Goal: Task Accomplishment & Management: Manage account settings

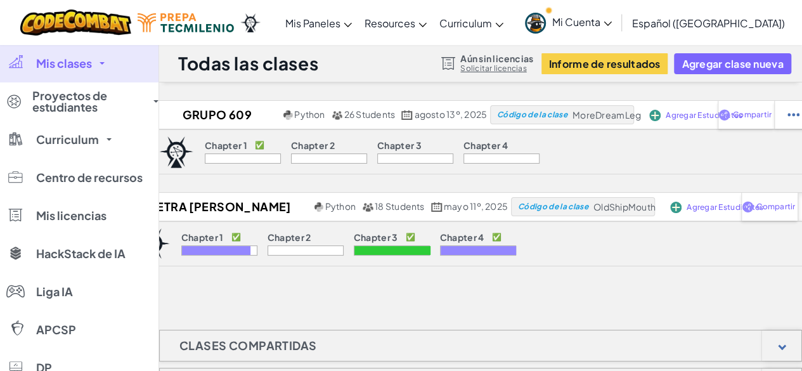
click at [785, 129] on div at bounding box center [792, 115] width 37 height 28
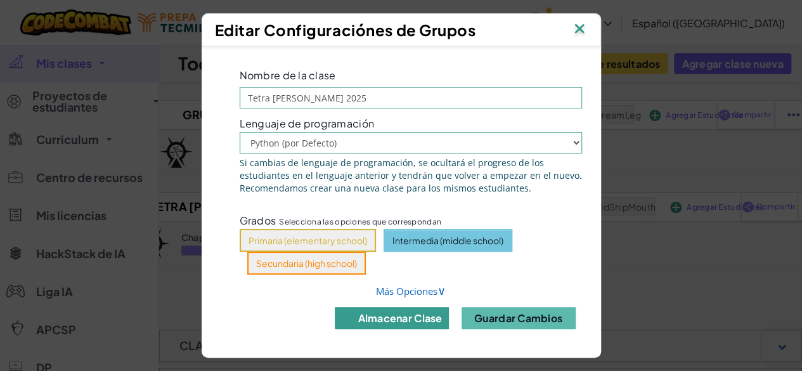
click at [417, 325] on button "almacenar clase" at bounding box center [392, 318] width 114 height 22
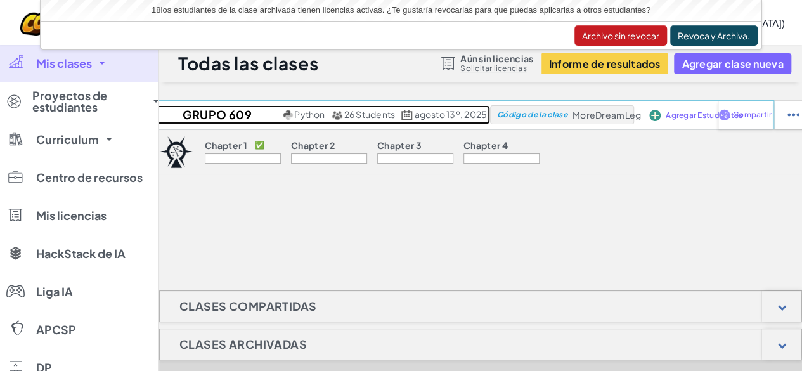
click at [226, 107] on h2 "Grupo 609 Ago-Dic 2025" at bounding box center [215, 114] width 131 height 19
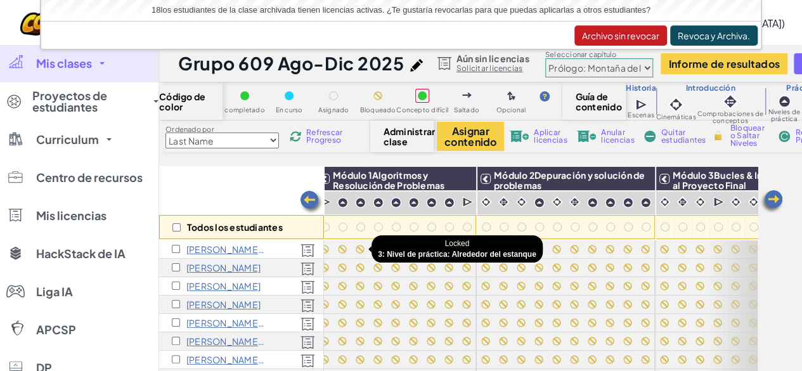
scroll to position [0, 8]
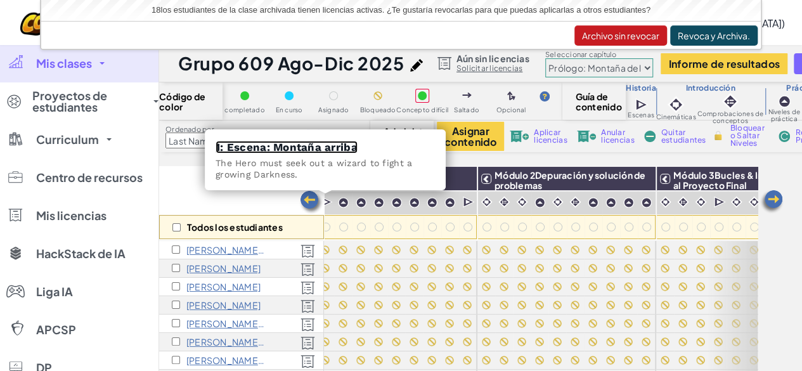
click at [329, 150] on link "1: Escena: Montaña arriba" at bounding box center [287, 147] width 142 height 13
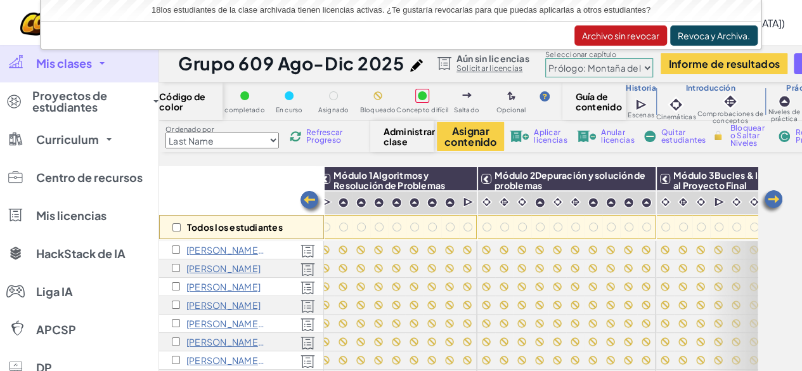
click at [334, 138] on span "Refrescar Progreso" at bounding box center [325, 136] width 39 height 15
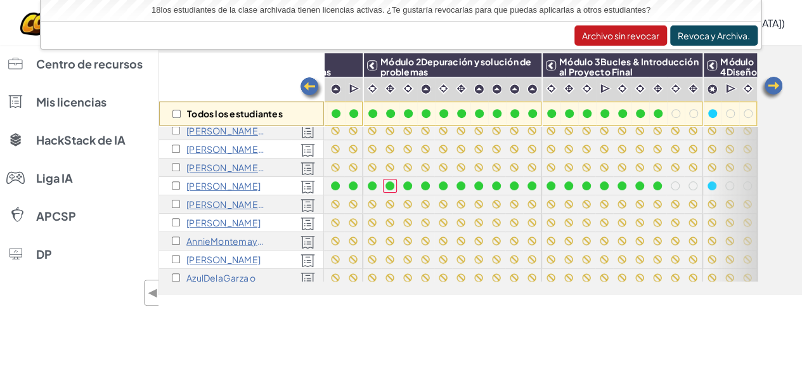
scroll to position [171, 131]
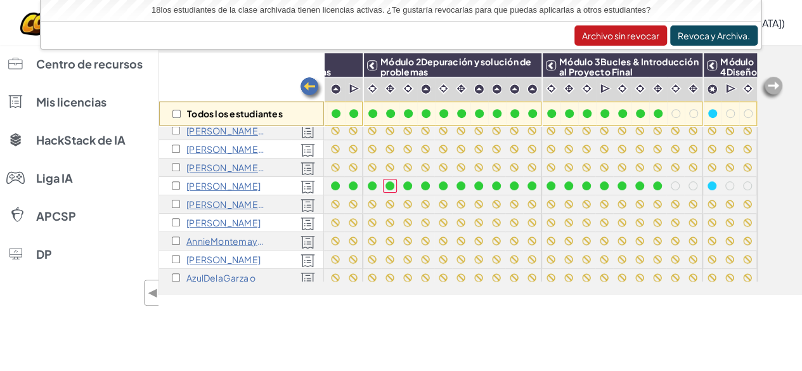
click at [176, 183] on input "checkbox" at bounding box center [176, 185] width 8 height 8
checkbox input "true"
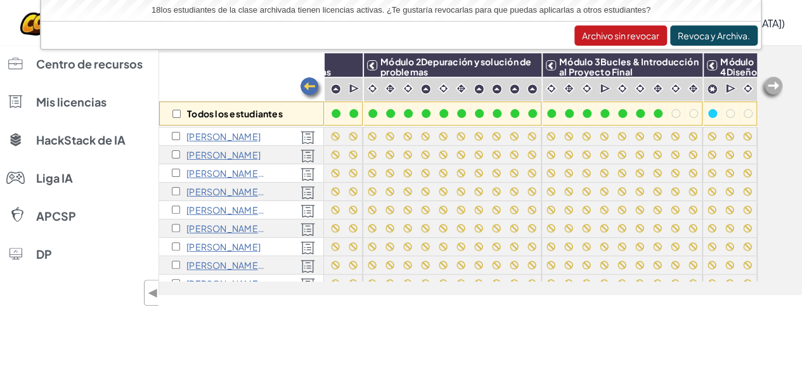
scroll to position [0, 131]
click at [252, 72] on div "Todos los estudiantes" at bounding box center [241, 90] width 165 height 74
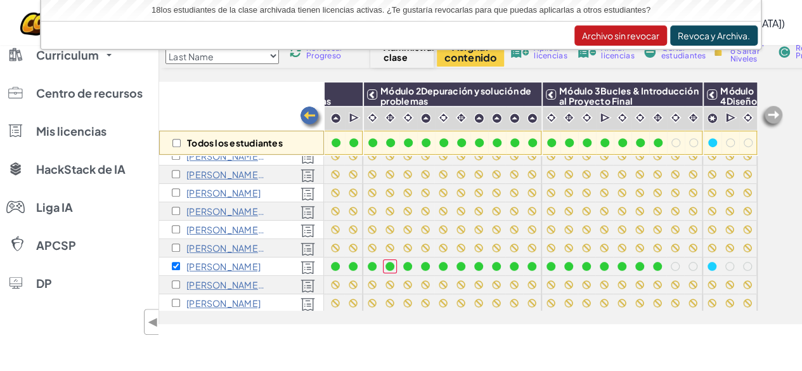
scroll to position [0, 0]
click at [615, 37] on button "Archivo sin revocar" at bounding box center [621, 35] width 93 height 20
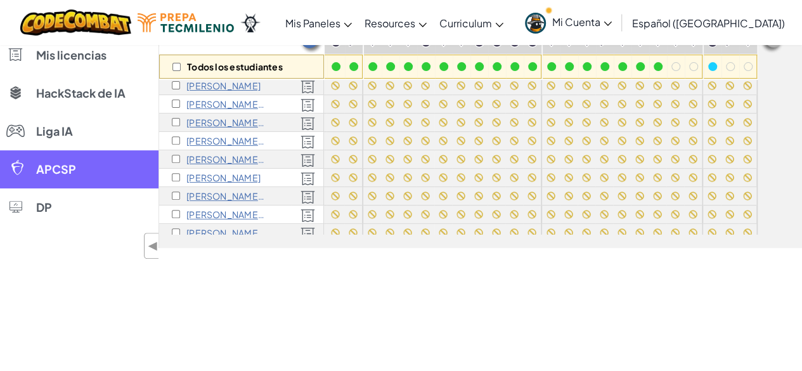
scroll to position [178, 0]
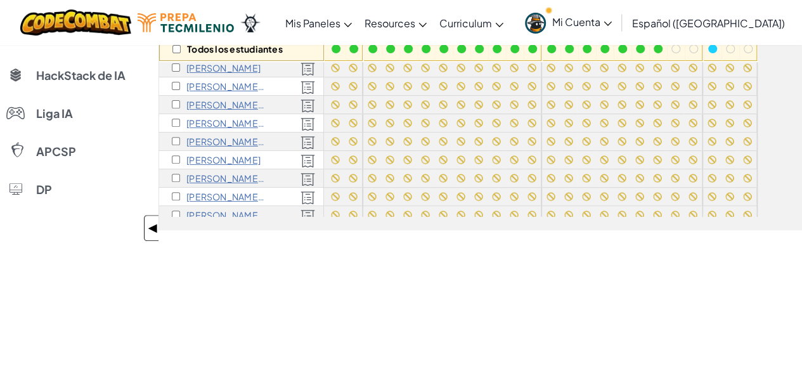
click at [150, 225] on span "◀" at bounding box center [153, 228] width 11 height 18
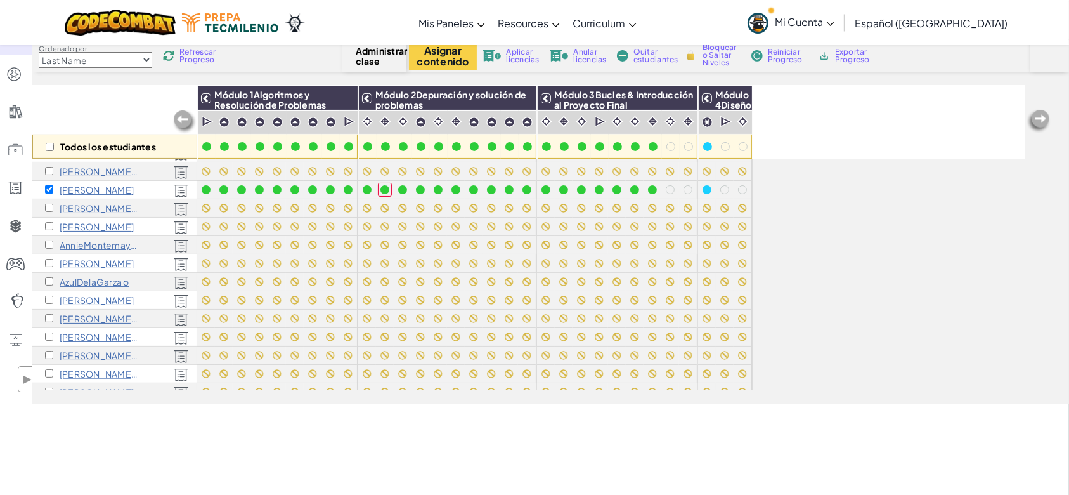
scroll to position [200, 0]
drag, startPoint x: 799, startPoint y: 0, endPoint x: 469, endPoint y: 452, distance: 560.1
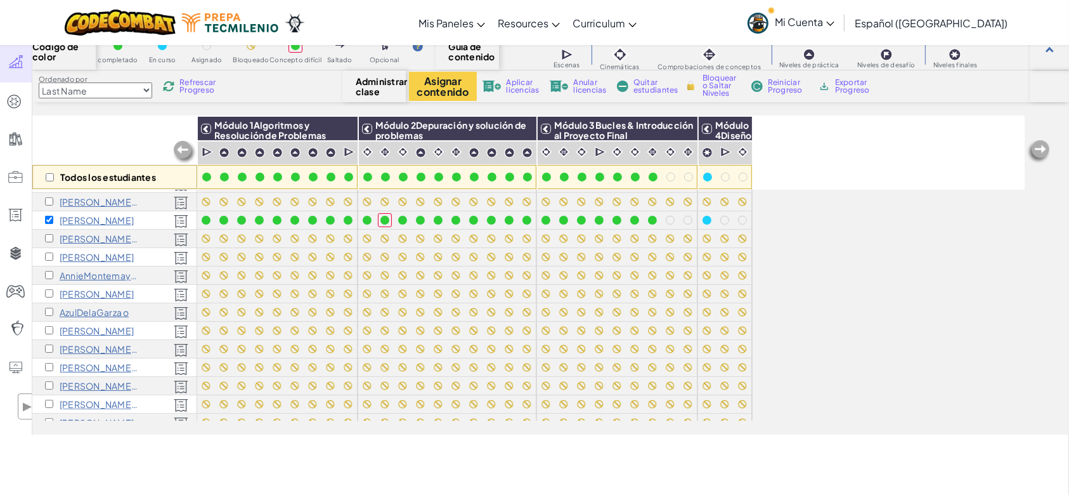
scroll to position [51, 0]
click at [789, 86] on span "Reiniciar Progreso" at bounding box center [787, 85] width 39 height 15
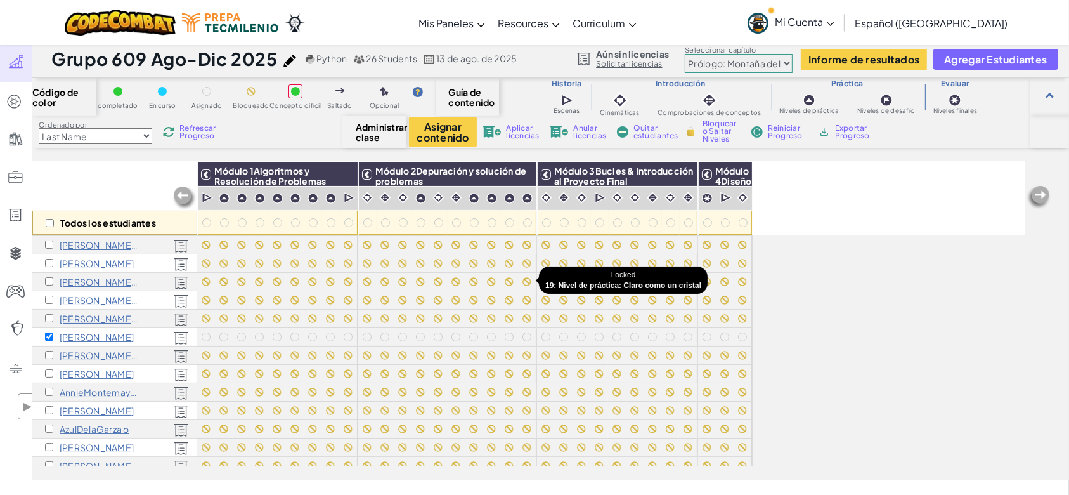
scroll to position [131, 0]
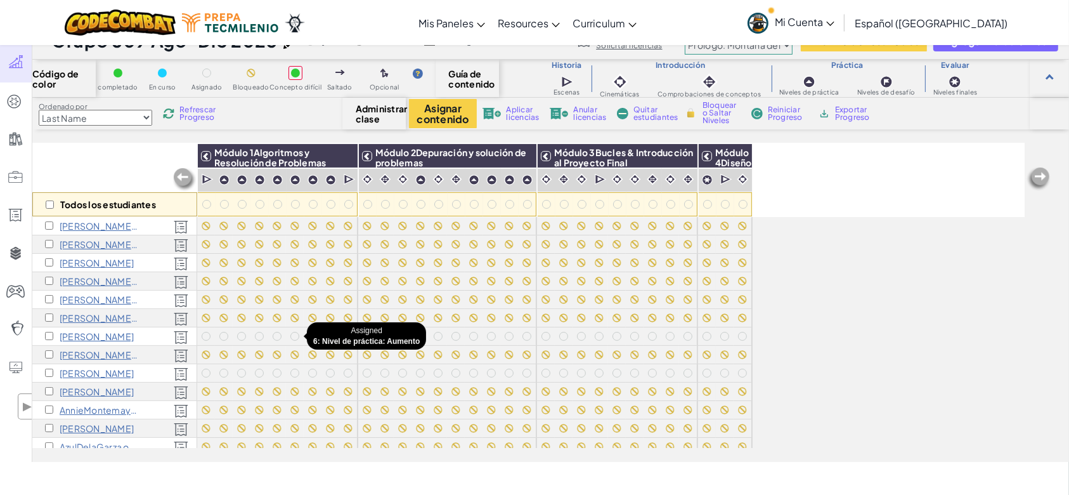
scroll to position [111, 0]
click at [46, 335] on input "checkbox" at bounding box center [49, 336] width 8 height 8
checkbox input "true"
click at [47, 369] on input "checkbox" at bounding box center [49, 373] width 8 height 8
checkbox input "true"
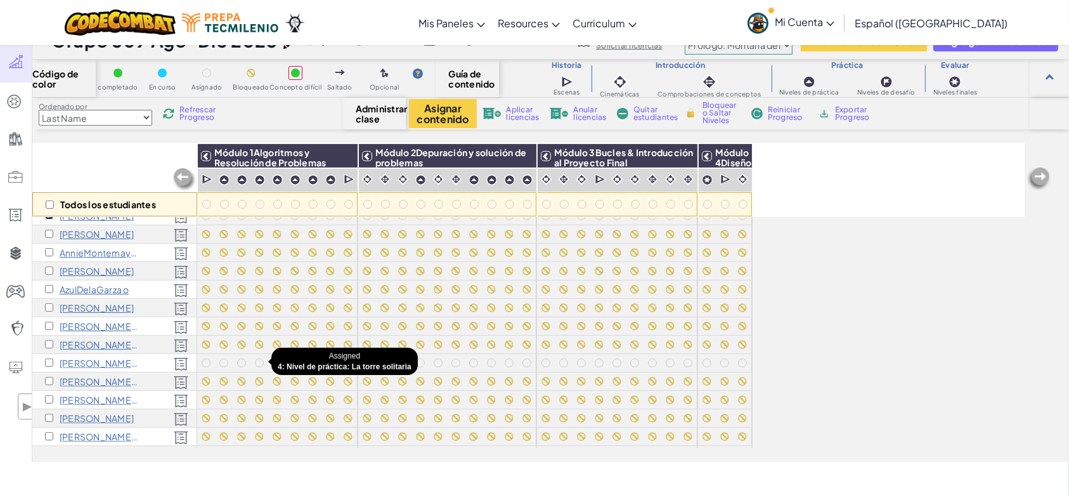
scroll to position [270, 0]
click at [51, 362] on input "checkbox" at bounding box center [49, 362] width 8 height 8
checkbox input "true"
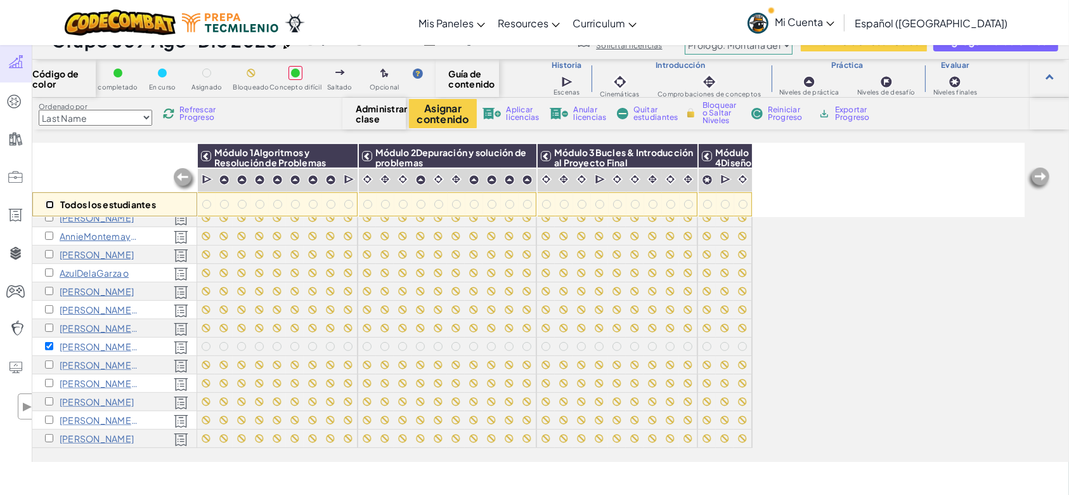
click at [53, 202] on input "checkbox" at bounding box center [50, 204] width 8 height 8
checkbox input "true"
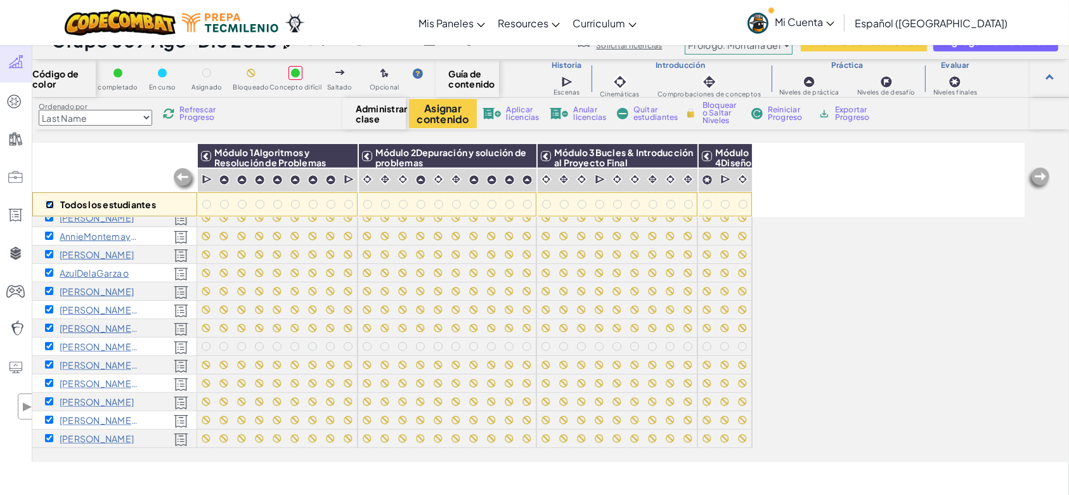
checkbox input "true"
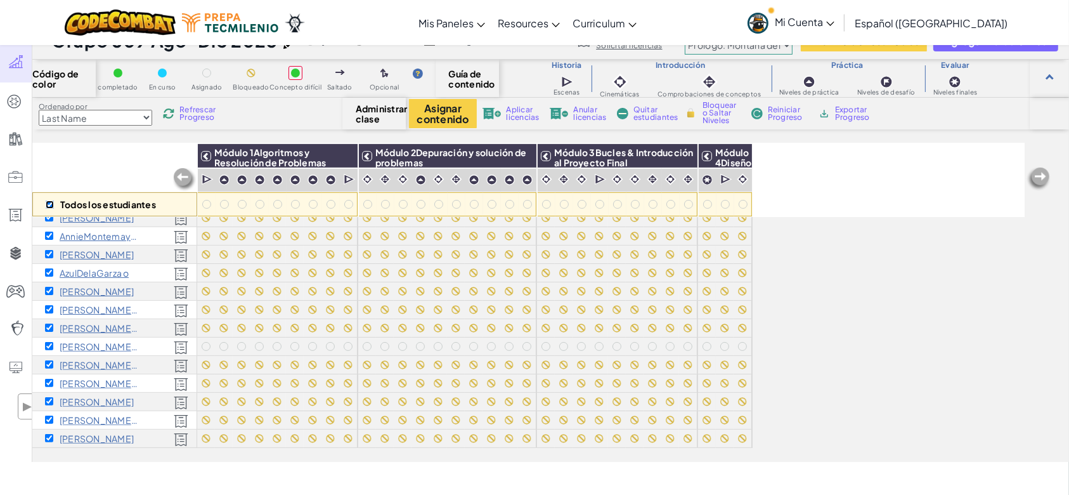
checkbox input "true"
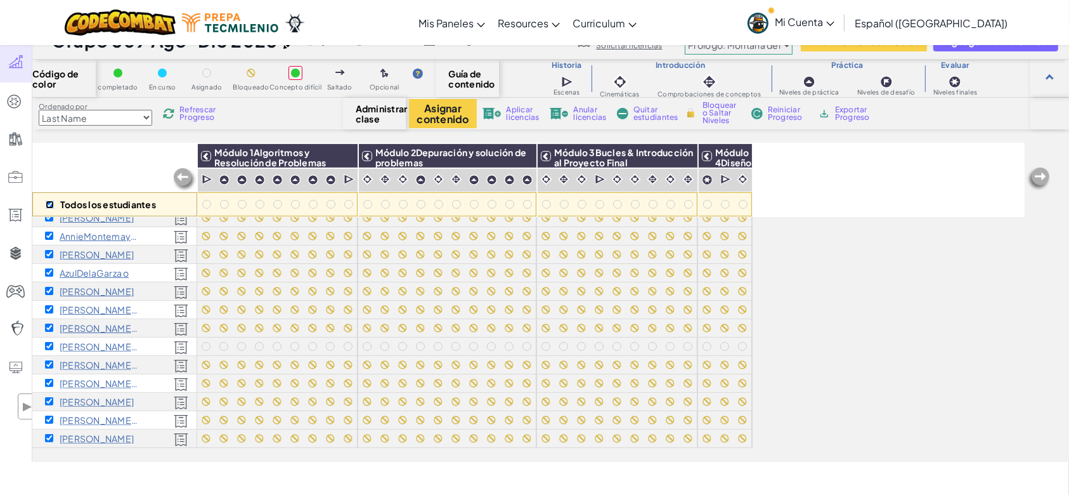
checkbox input "true"
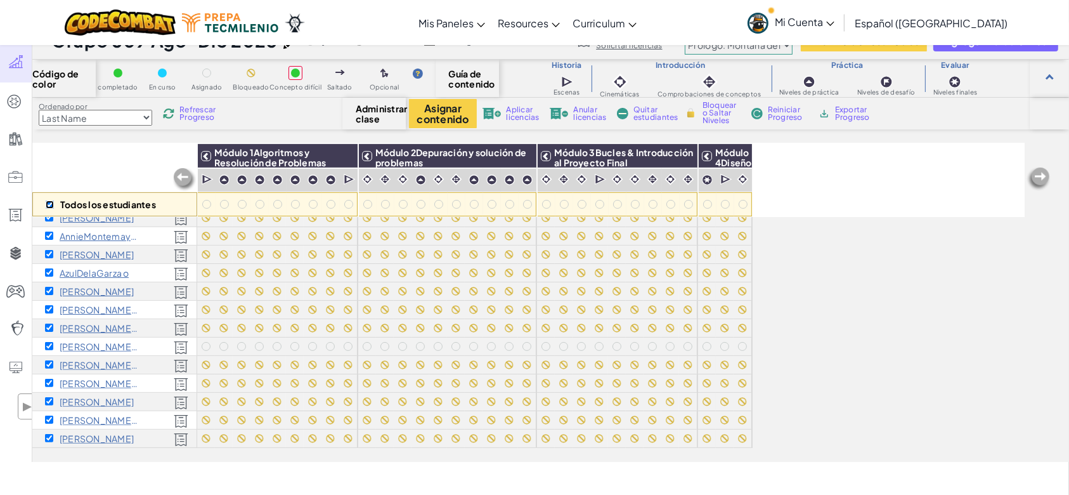
checkbox input "true"
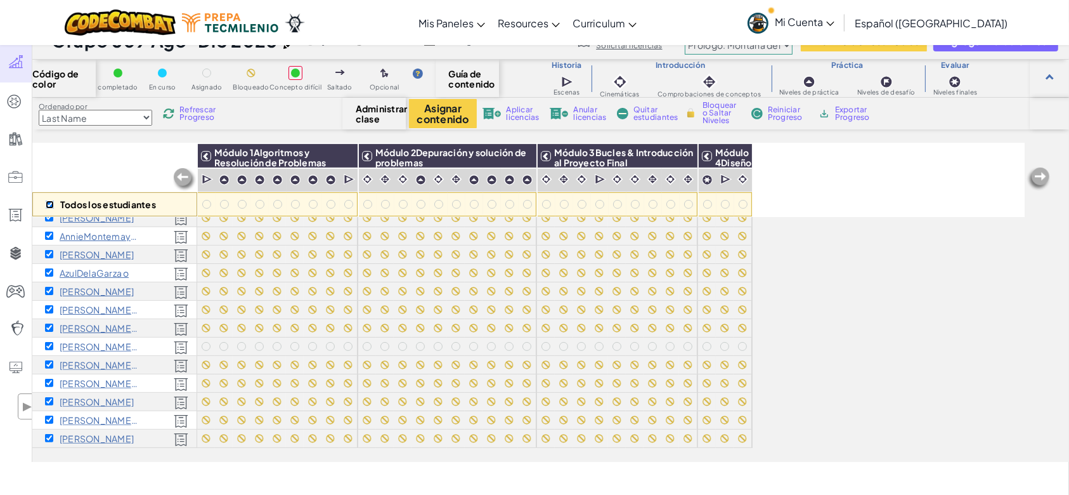
checkbox input "true"
click at [733, 159] on img at bounding box center [738, 156] width 22 height 19
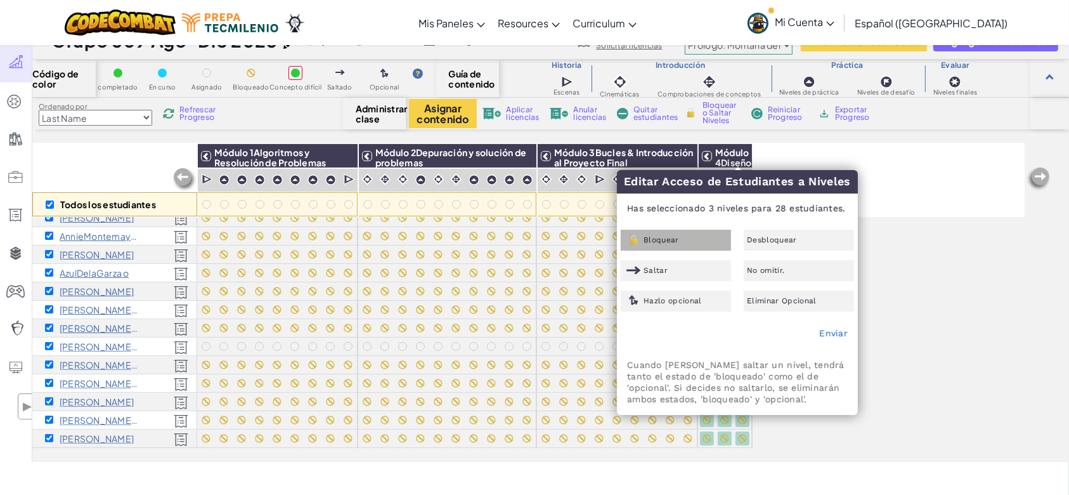
click at [709, 231] on div "Bloquear" at bounding box center [676, 240] width 110 height 21
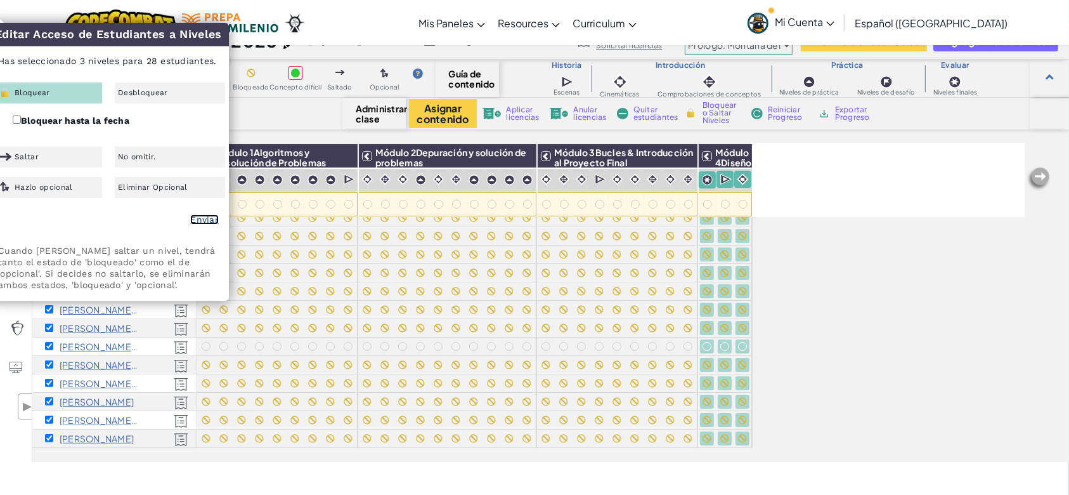
click at [204, 221] on link "Enviar" at bounding box center [204, 219] width 29 height 10
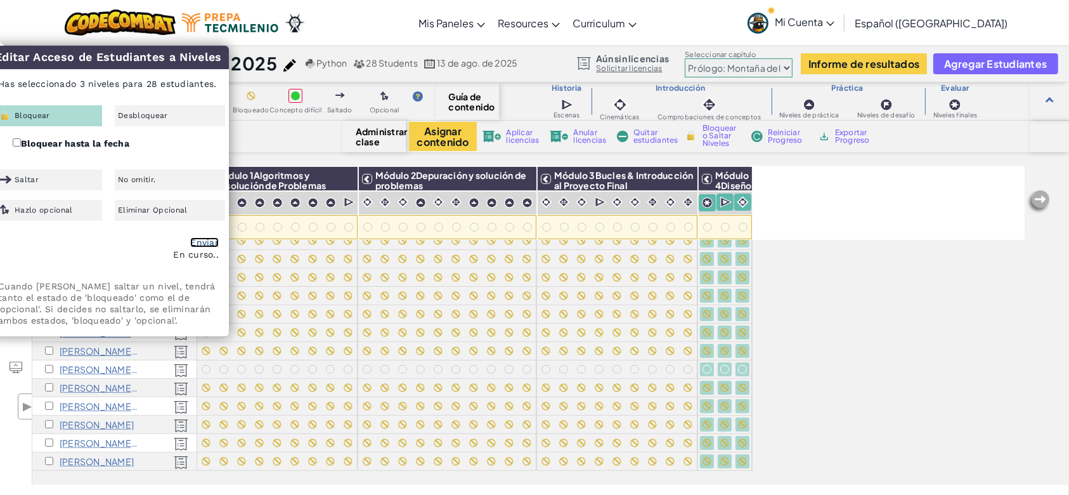
checkbox input "false"
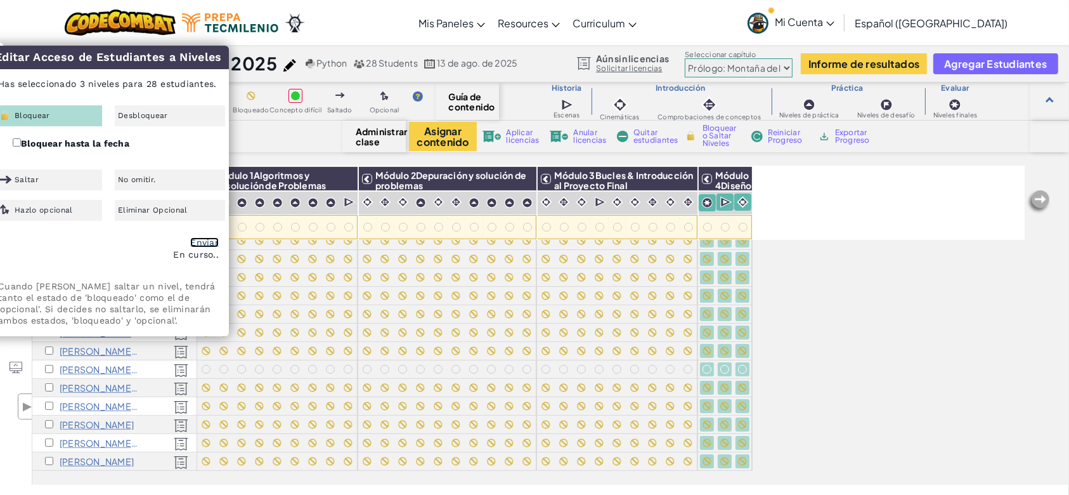
checkbox input "false"
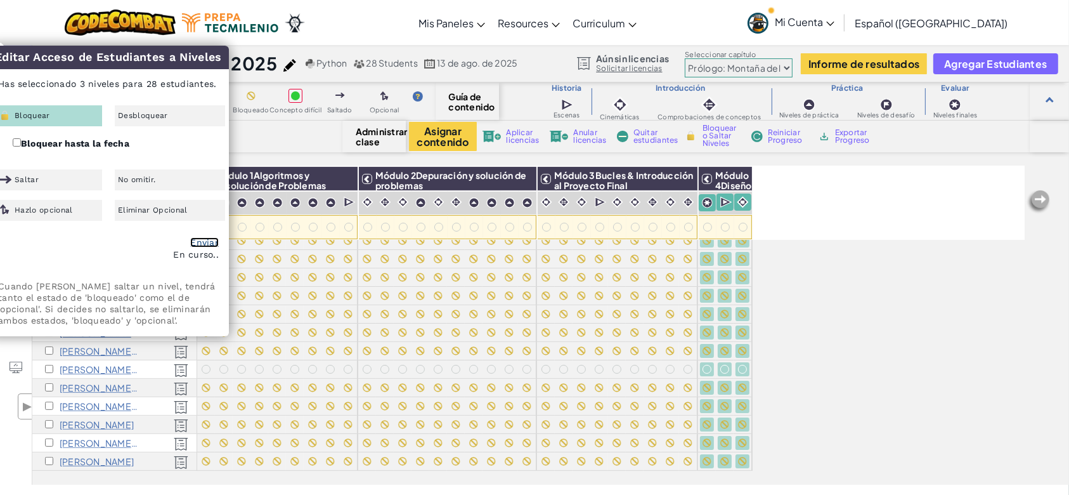
checkbox input "false"
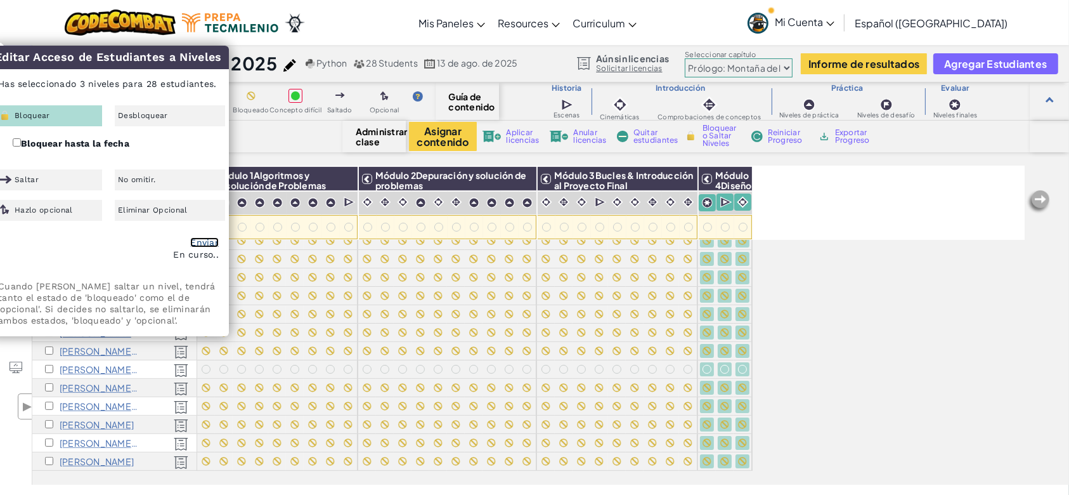
checkbox input "false"
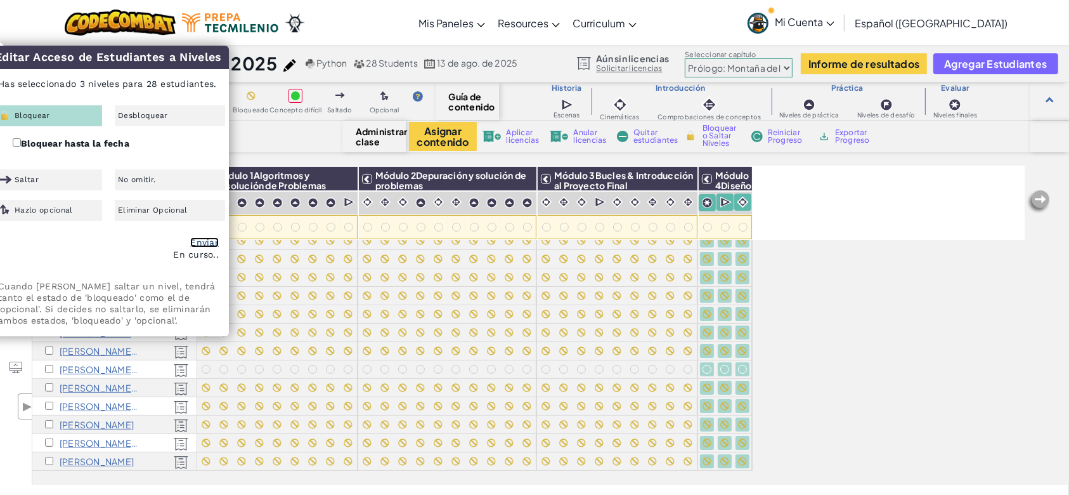
checkbox input "false"
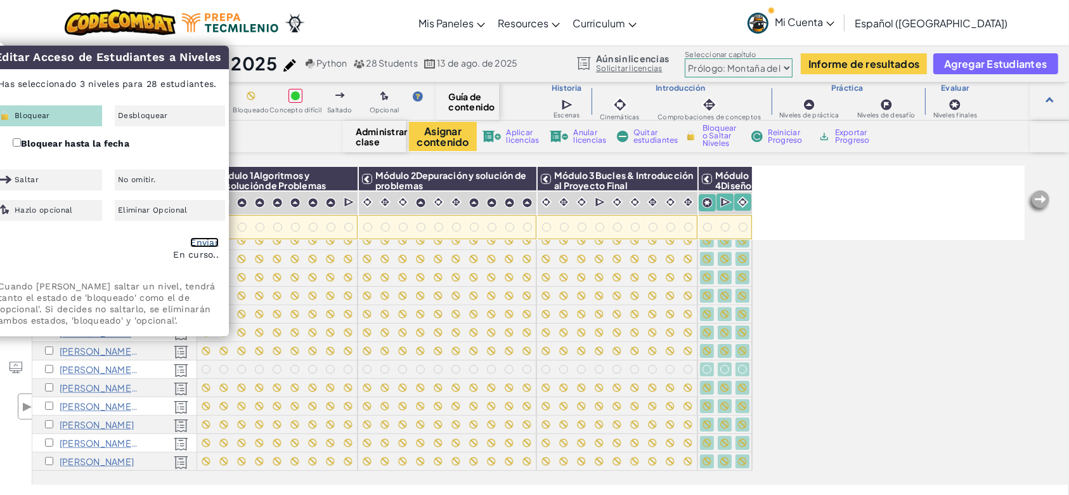
checkbox input "false"
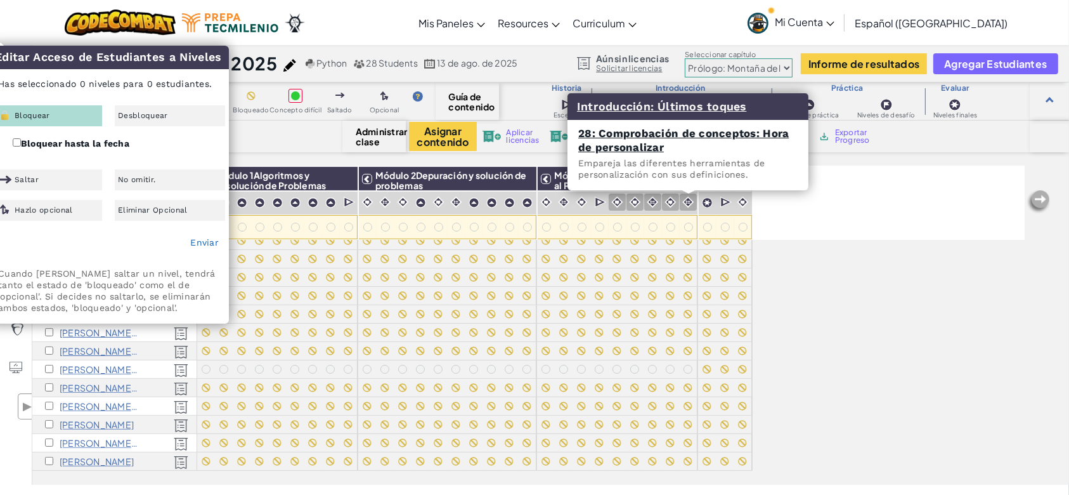
click at [688, 197] on img at bounding box center [688, 202] width 12 height 12
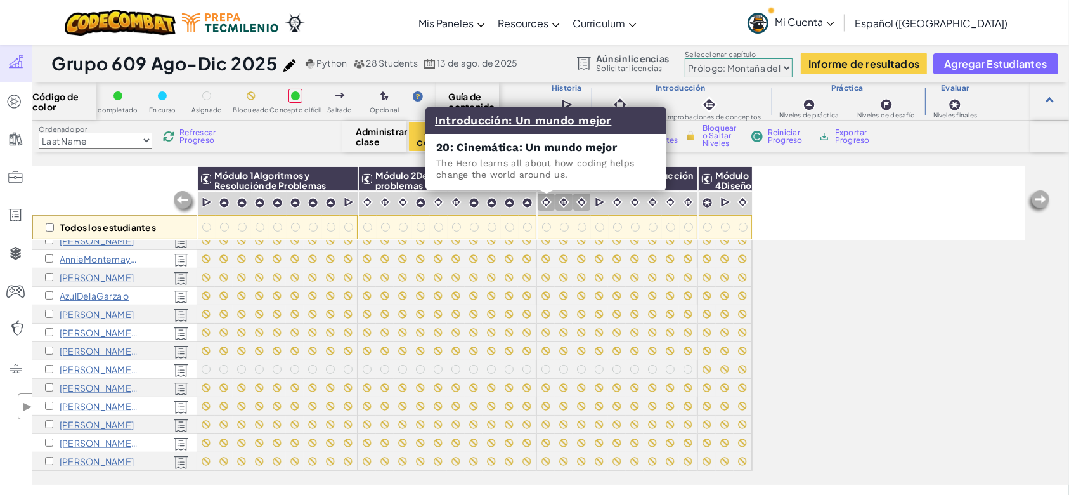
click at [551, 202] on img at bounding box center [546, 202] width 12 height 12
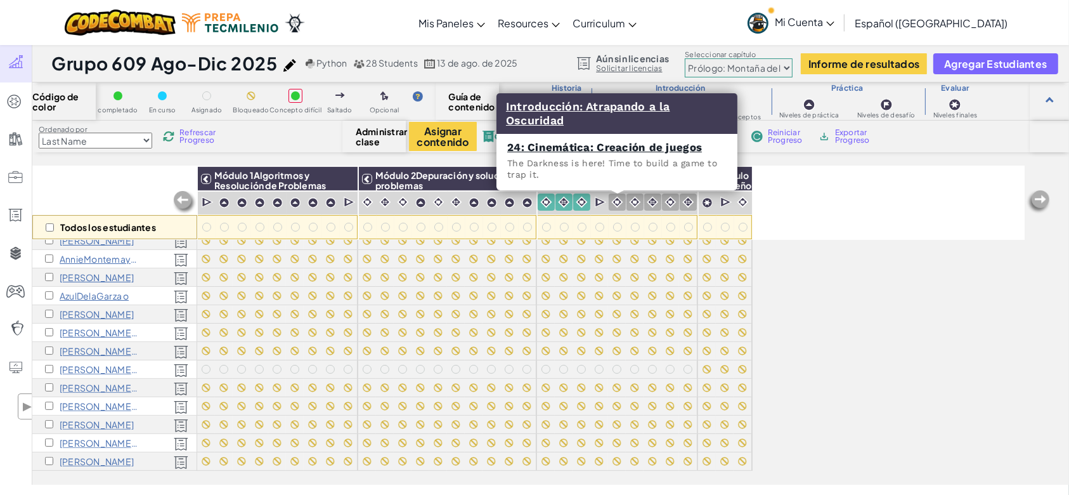
click at [619, 198] on img at bounding box center [617, 202] width 12 height 12
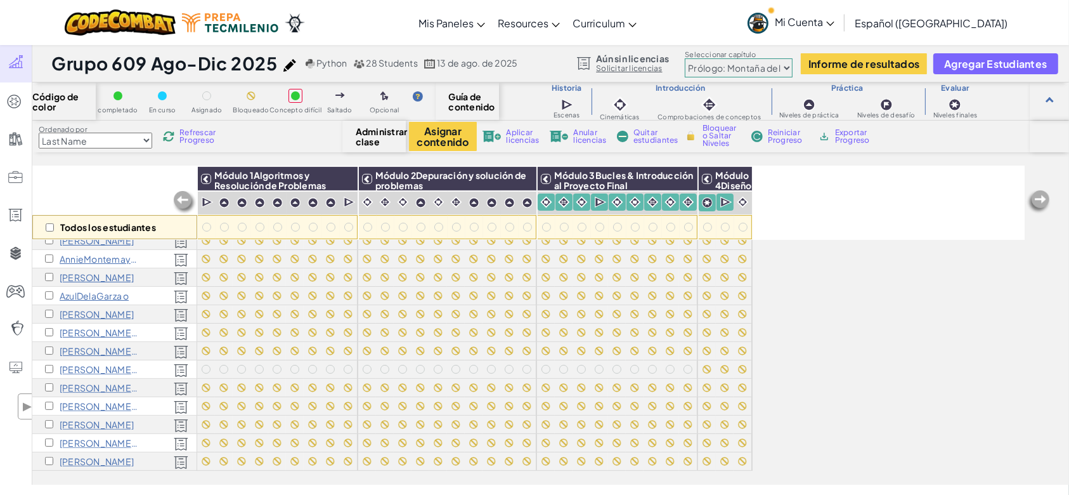
click at [54, 229] on div "Todos los estudiantes" at bounding box center [114, 227] width 165 height 24
click at [50, 226] on input "checkbox" at bounding box center [50, 227] width 8 height 8
checkbox input "true"
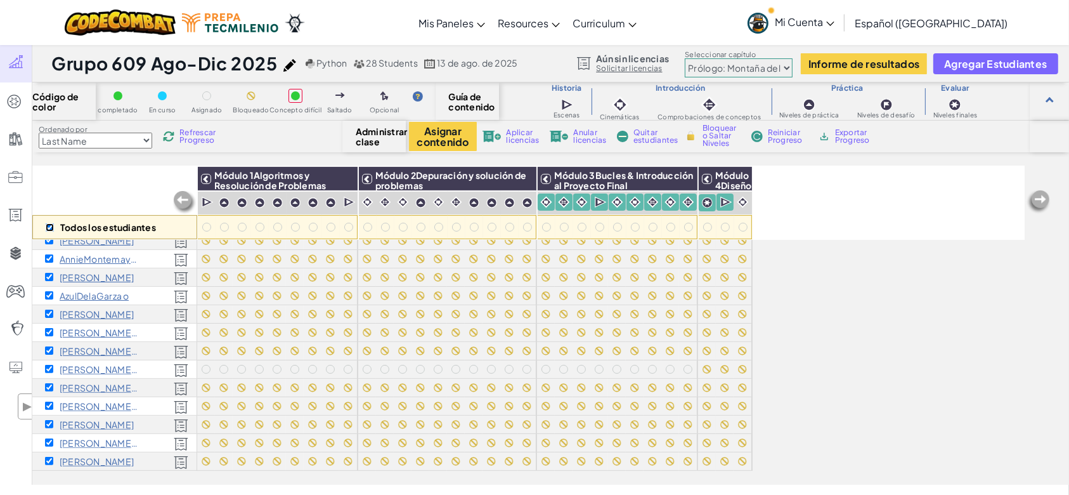
checkbox input "true"
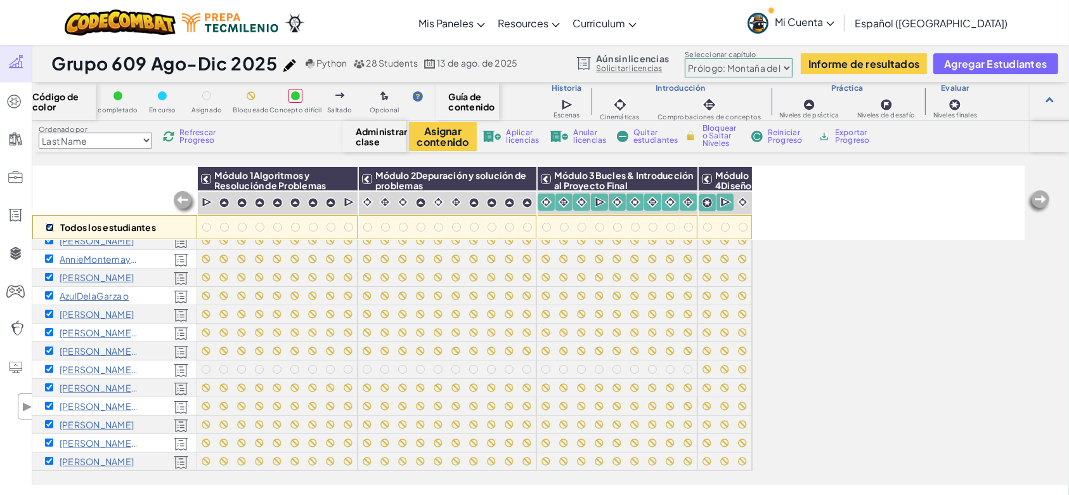
checkbox input "true"
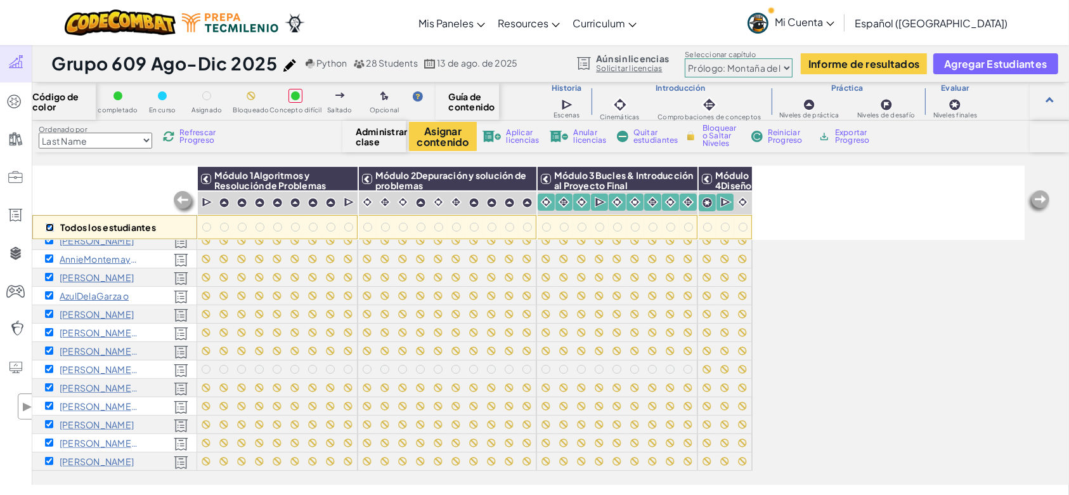
checkbox input "true"
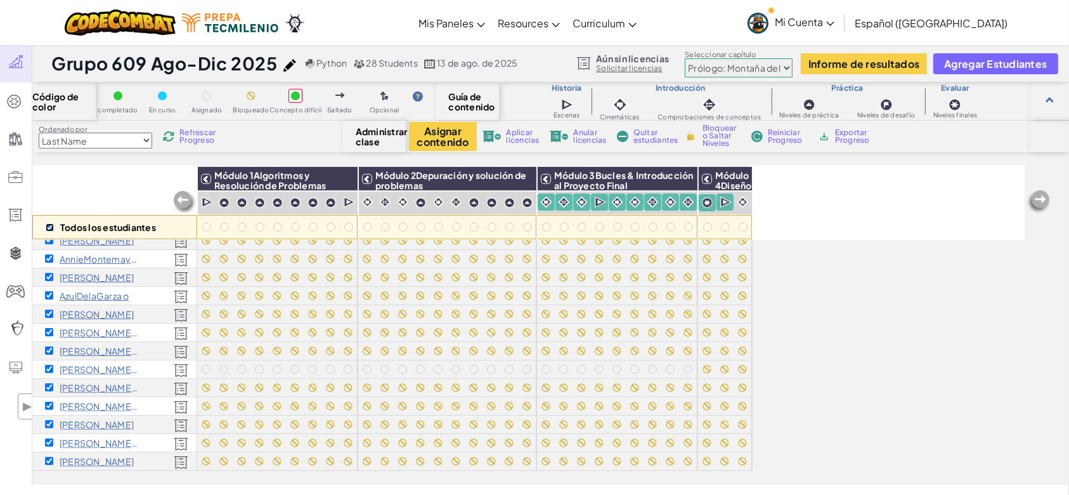
checkbox input "true"
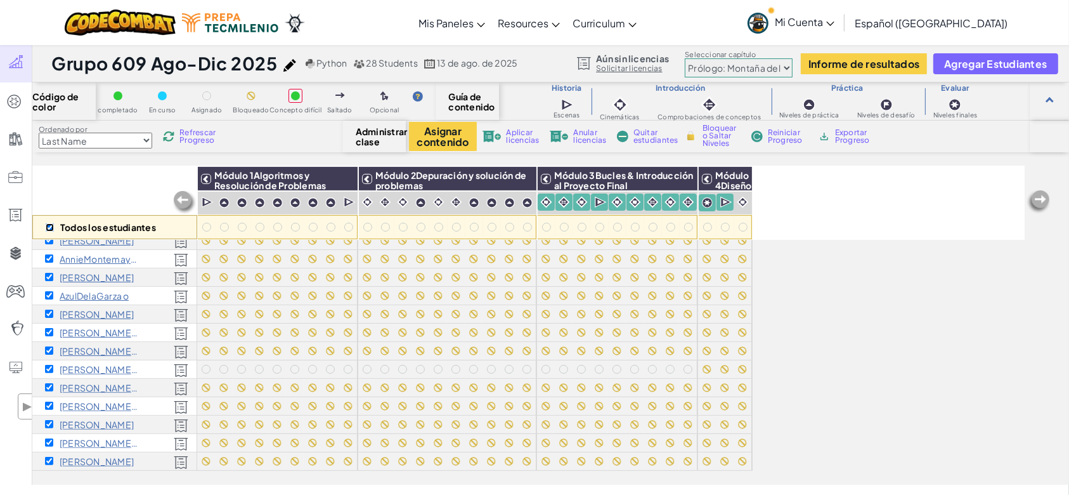
checkbox input "true"
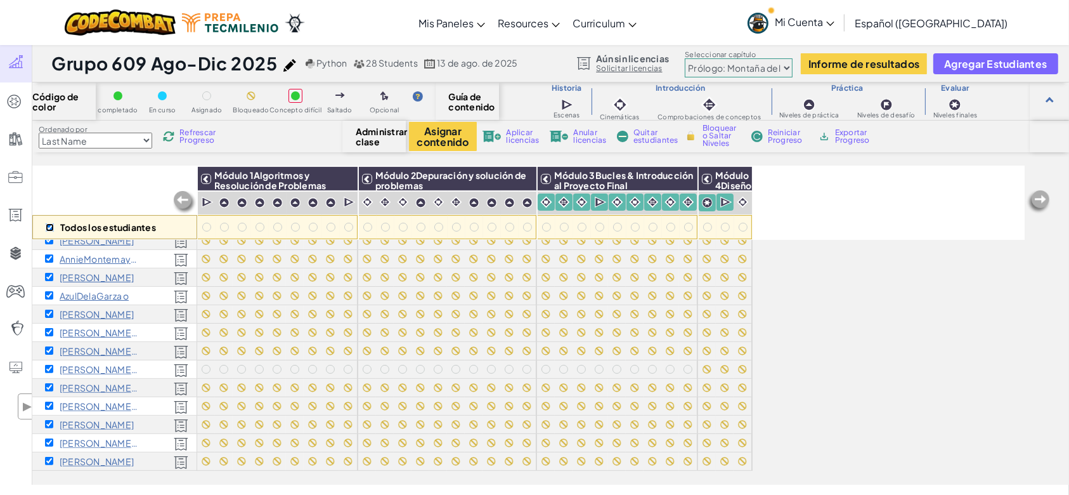
checkbox input "true"
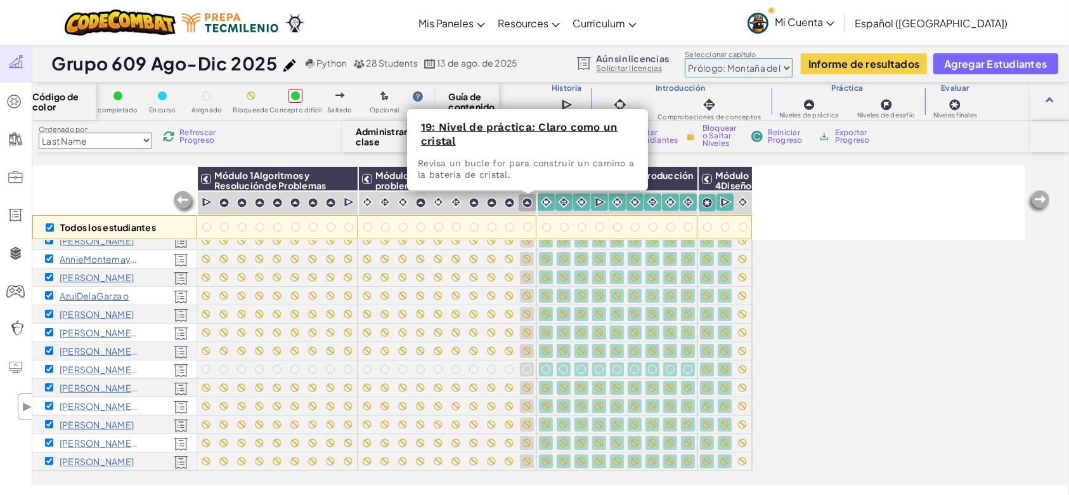
click at [523, 204] on img at bounding box center [527, 202] width 11 height 11
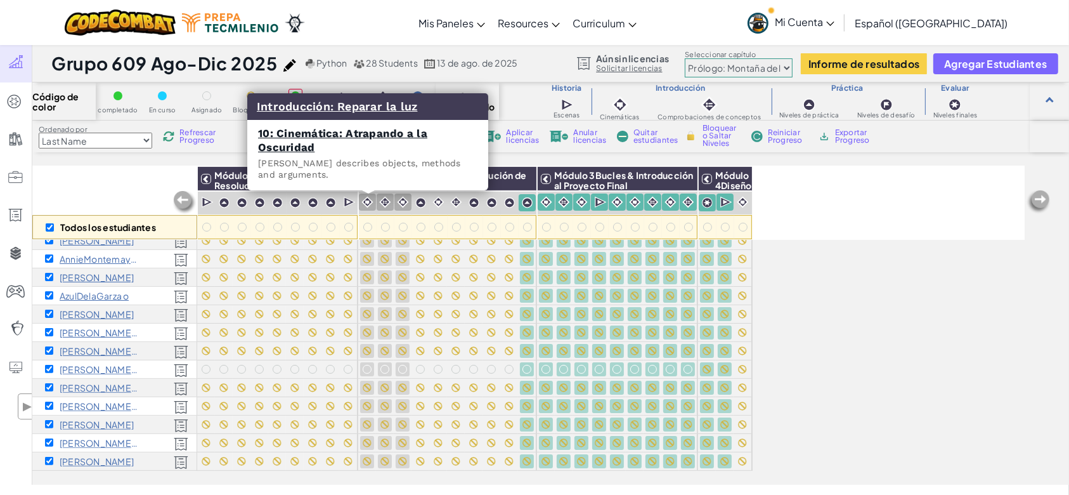
click at [365, 202] on img at bounding box center [368, 202] width 12 height 12
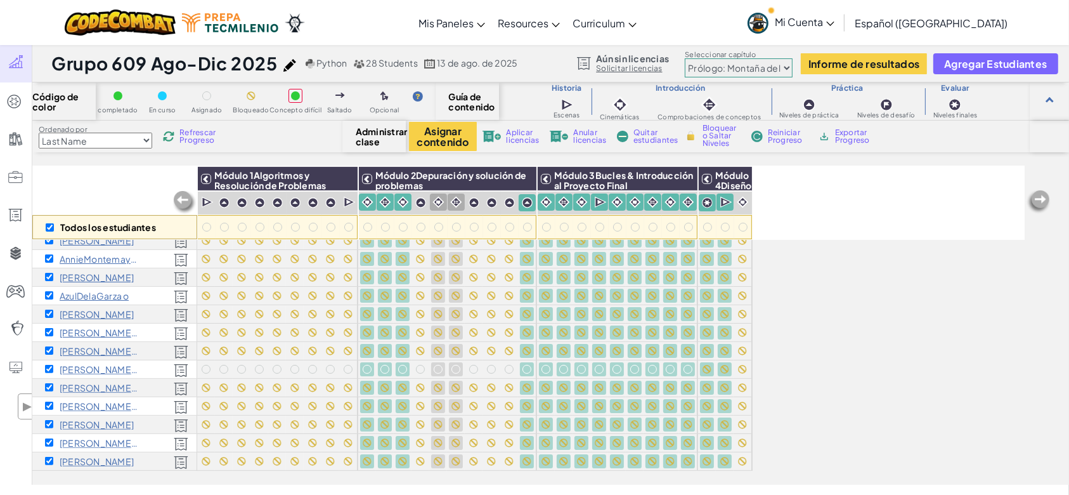
click at [435, 199] on img at bounding box center [439, 202] width 12 height 12
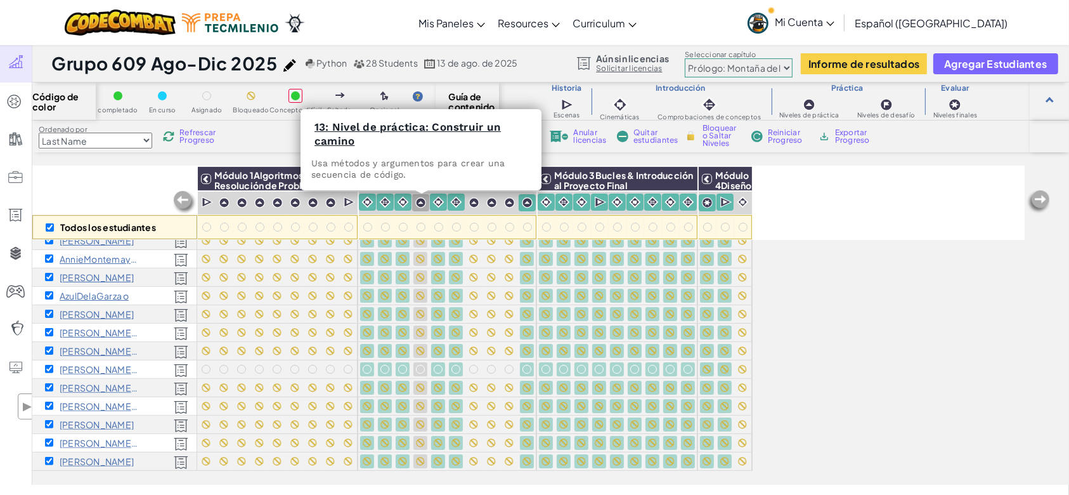
click at [423, 204] on img at bounding box center [420, 202] width 11 height 11
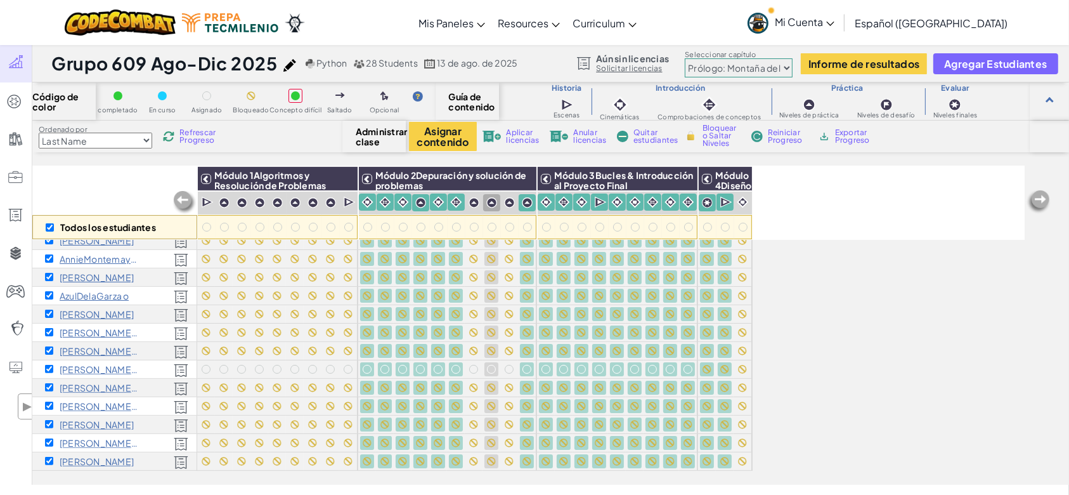
click at [483, 204] on div at bounding box center [491, 202] width 17 height 17
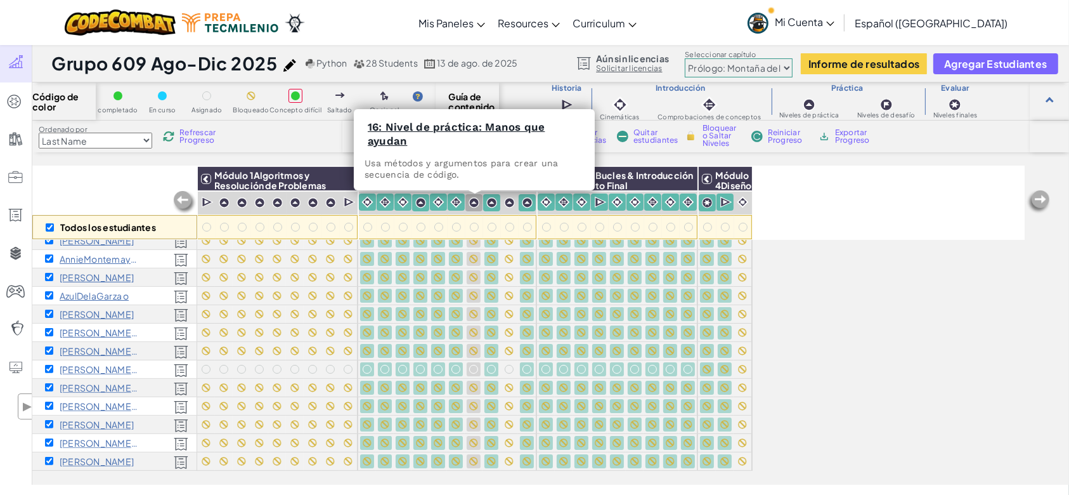
click at [475, 200] on img at bounding box center [474, 202] width 11 height 11
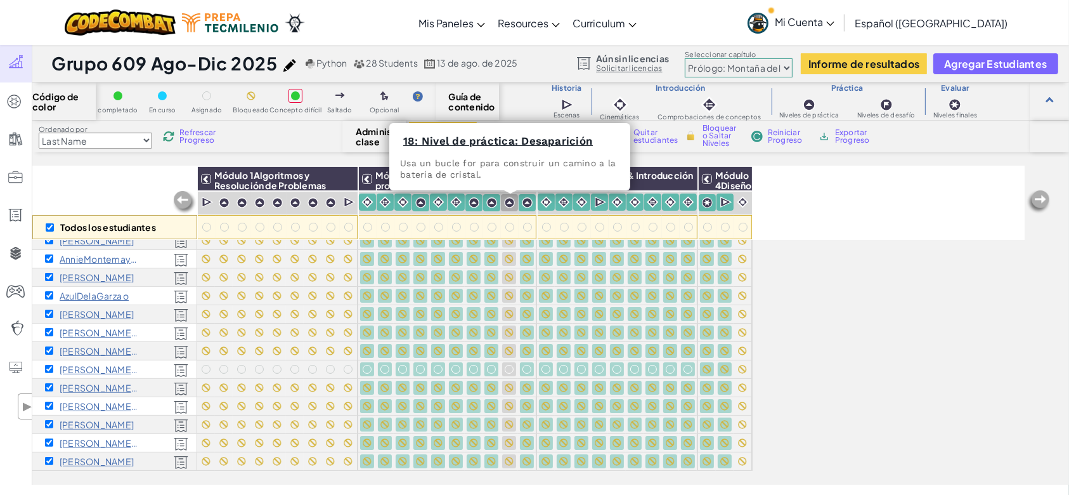
click at [507, 204] on img at bounding box center [509, 202] width 11 height 11
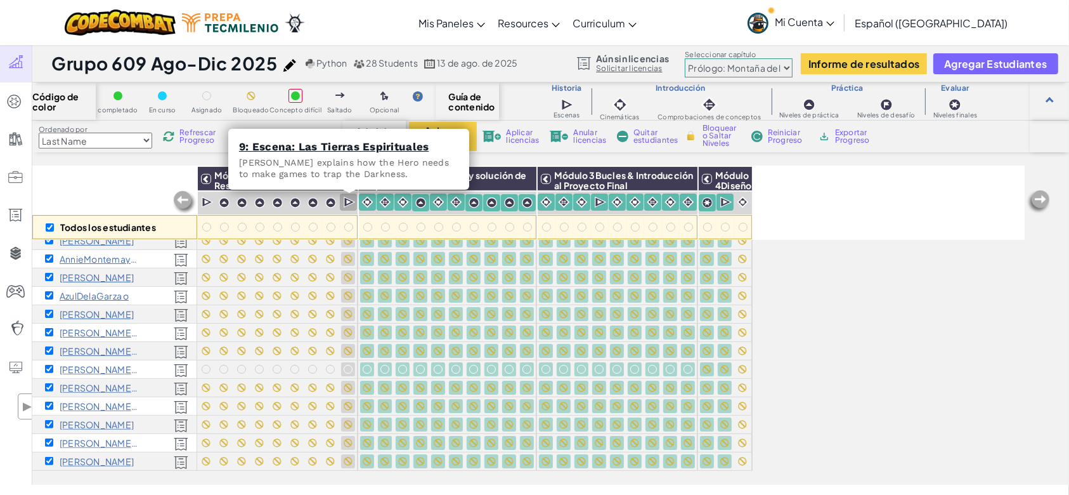
click at [343, 195] on div at bounding box center [348, 202] width 17 height 18
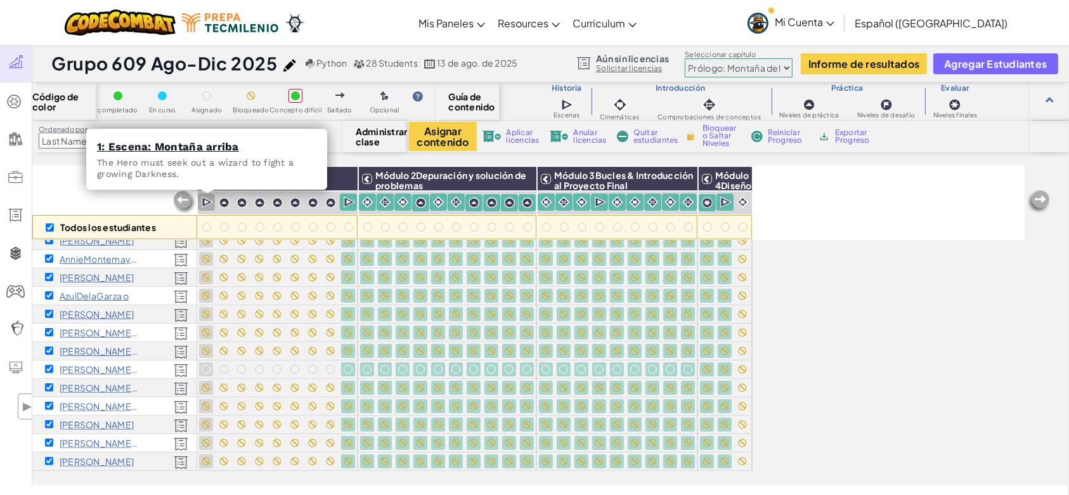
click at [210, 204] on img at bounding box center [208, 202] width 12 height 13
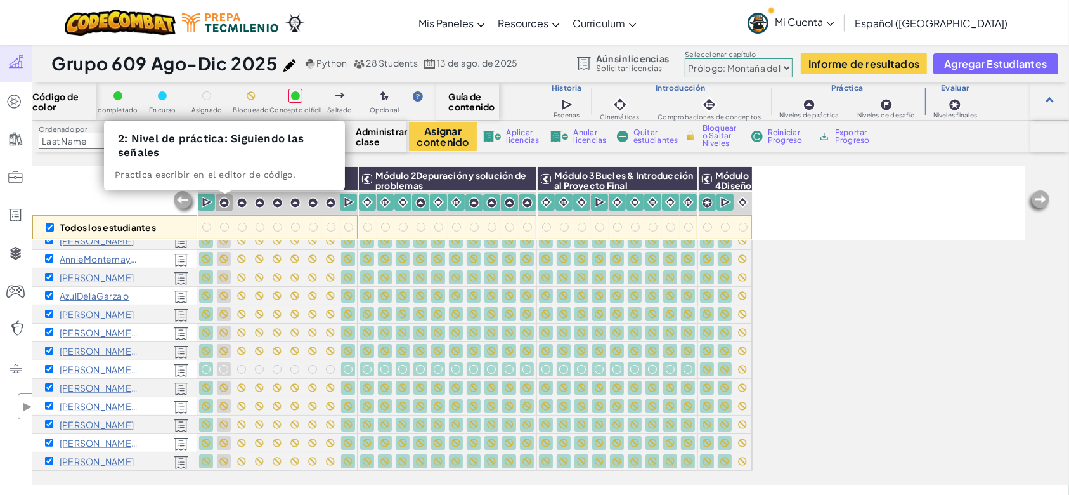
click at [219, 203] on img at bounding box center [224, 202] width 11 height 11
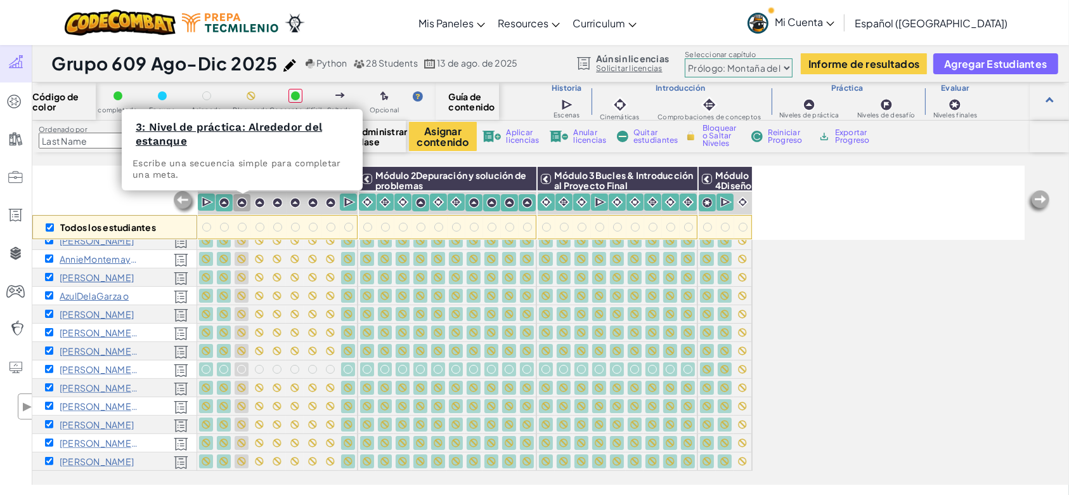
click at [235, 200] on div at bounding box center [241, 202] width 17 height 17
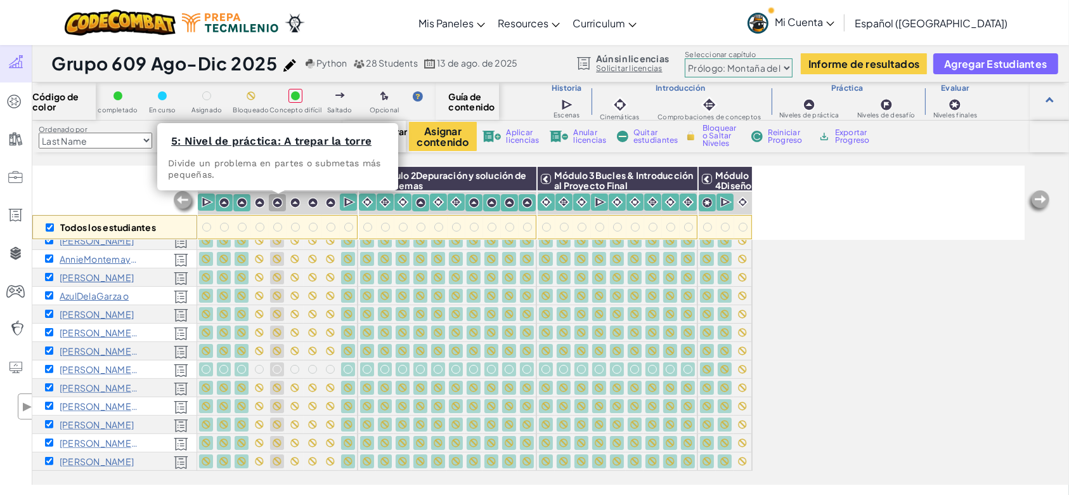
click at [270, 200] on div at bounding box center [277, 202] width 17 height 17
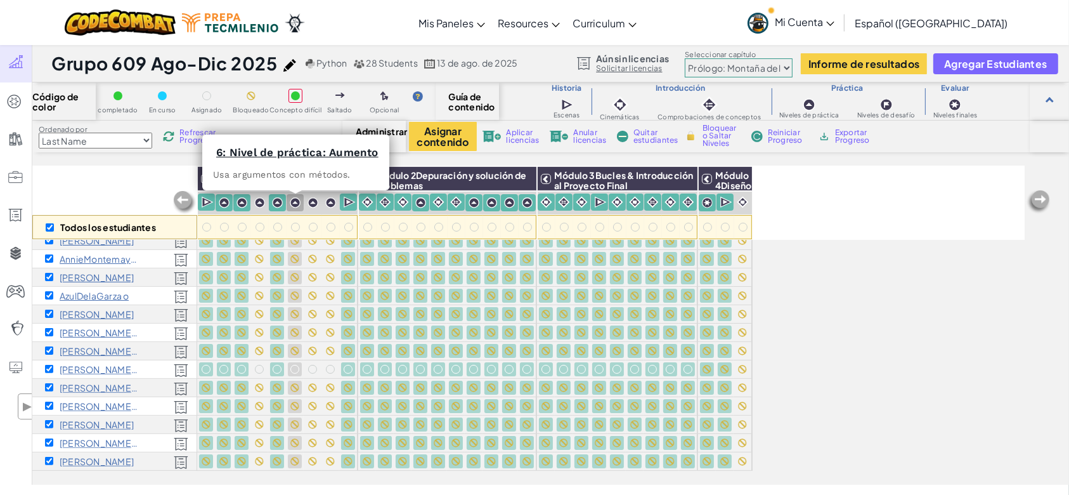
click at [290, 204] on img at bounding box center [295, 202] width 11 height 11
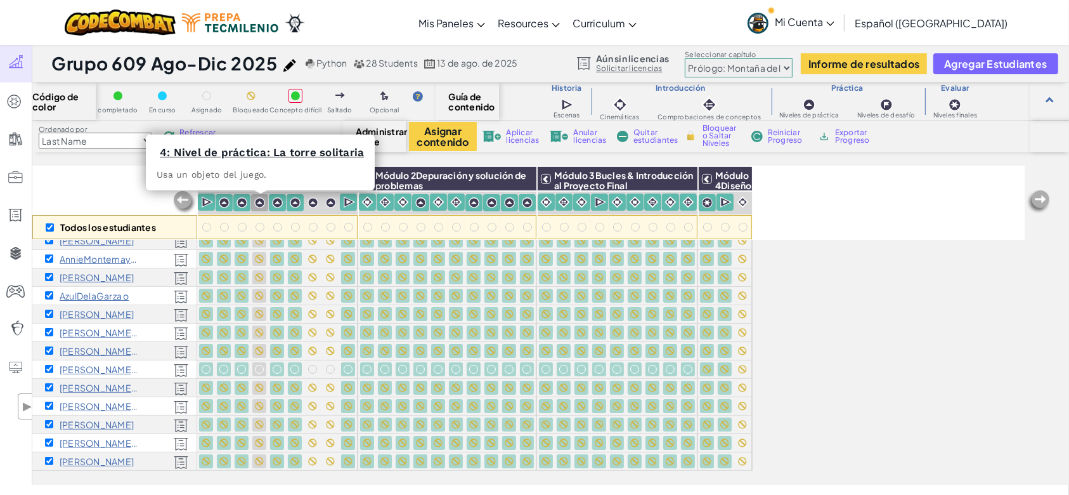
click at [261, 200] on img at bounding box center [259, 202] width 11 height 11
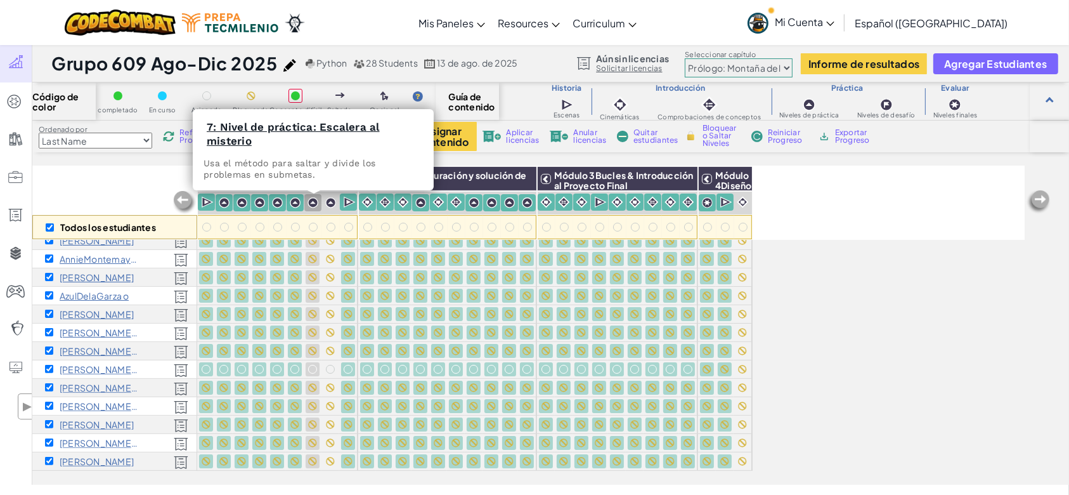
click at [318, 197] on img at bounding box center [313, 202] width 11 height 11
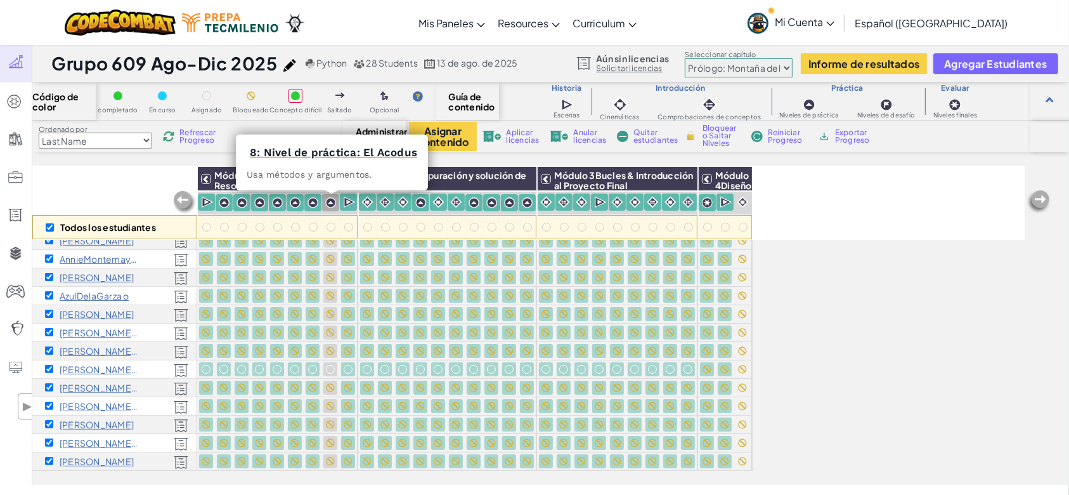
click at [325, 203] on img at bounding box center [330, 202] width 11 height 11
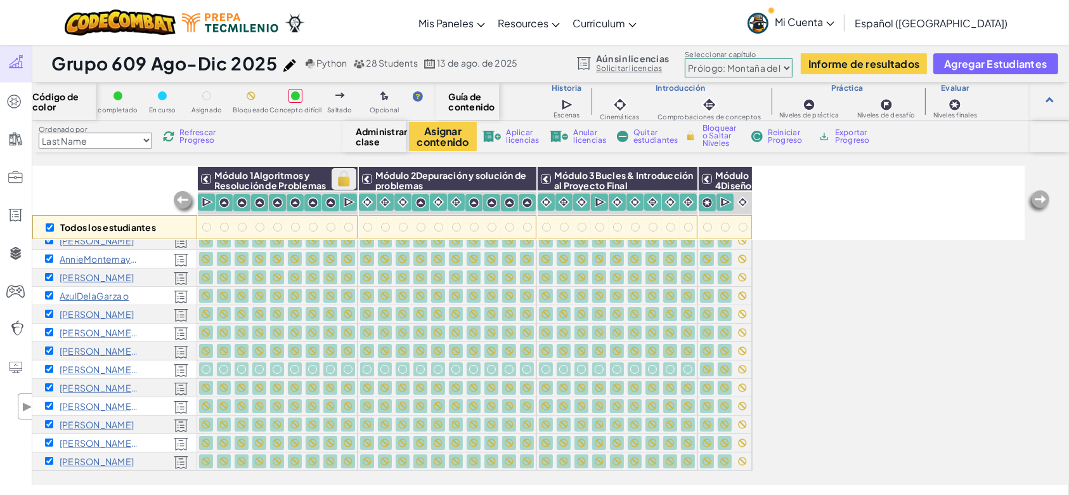
click at [348, 175] on img at bounding box center [344, 178] width 22 height 19
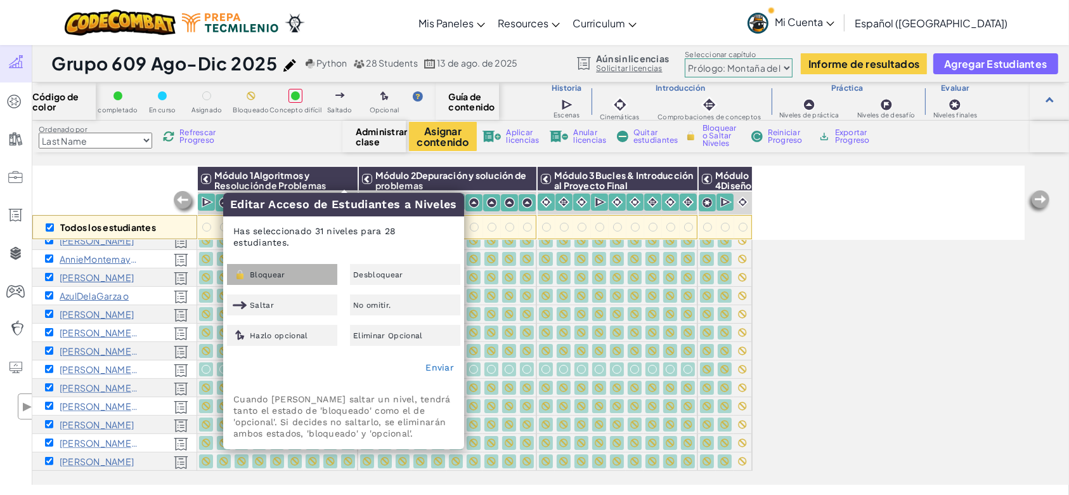
click at [307, 276] on div "Bloquear" at bounding box center [282, 274] width 110 height 21
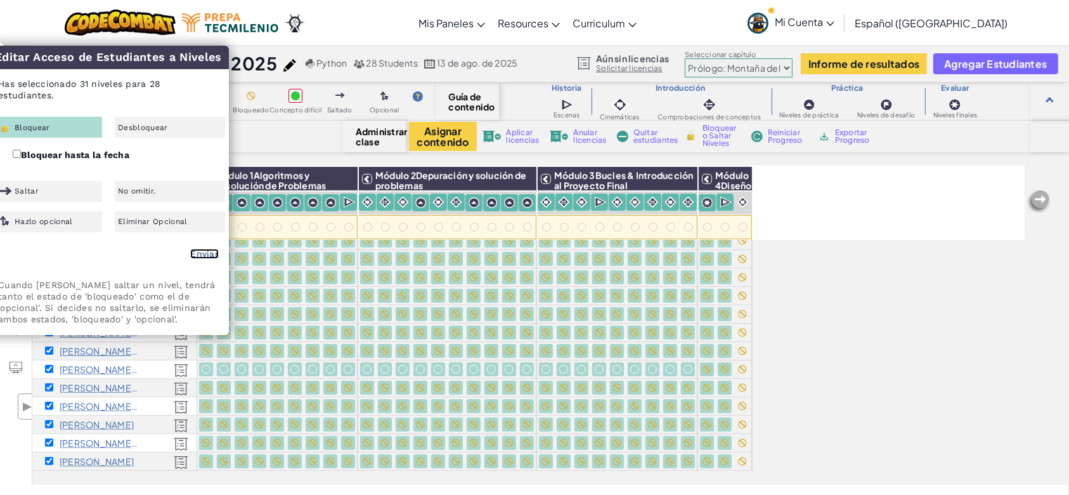
click at [203, 251] on link "Enviar" at bounding box center [204, 254] width 29 height 10
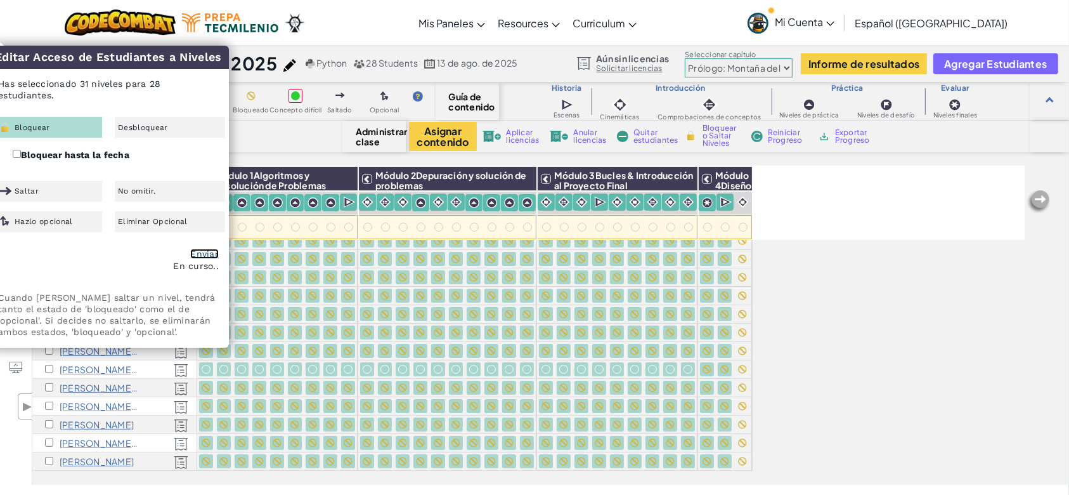
checkbox input "false"
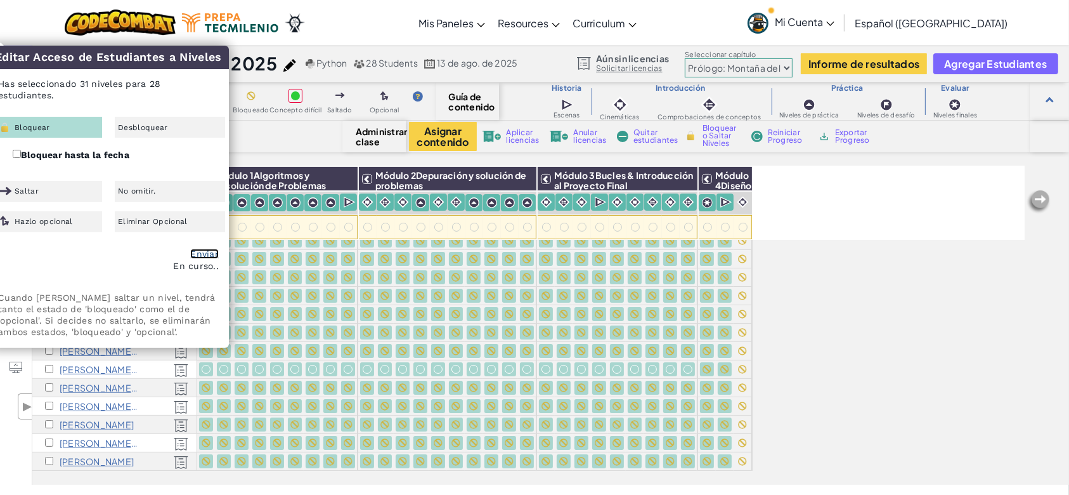
checkbox input "false"
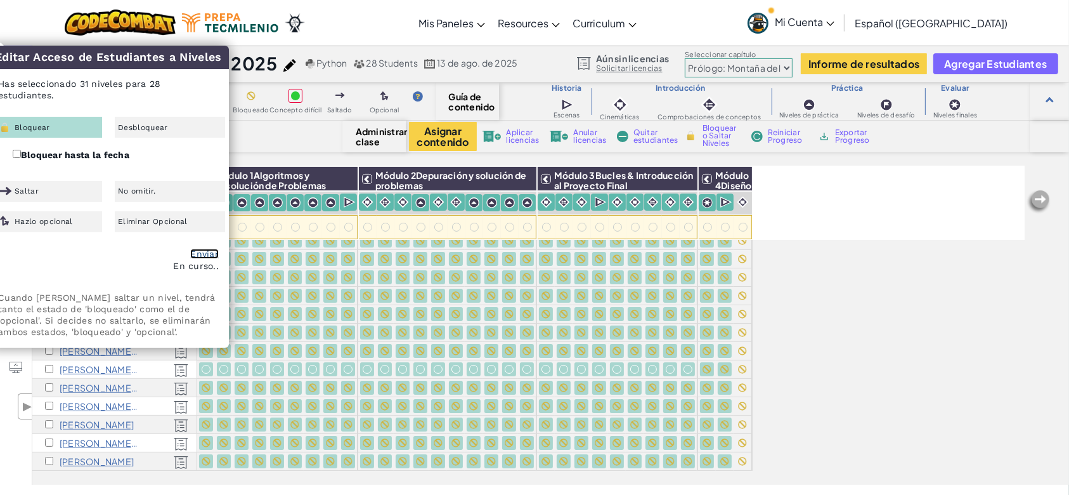
checkbox input "false"
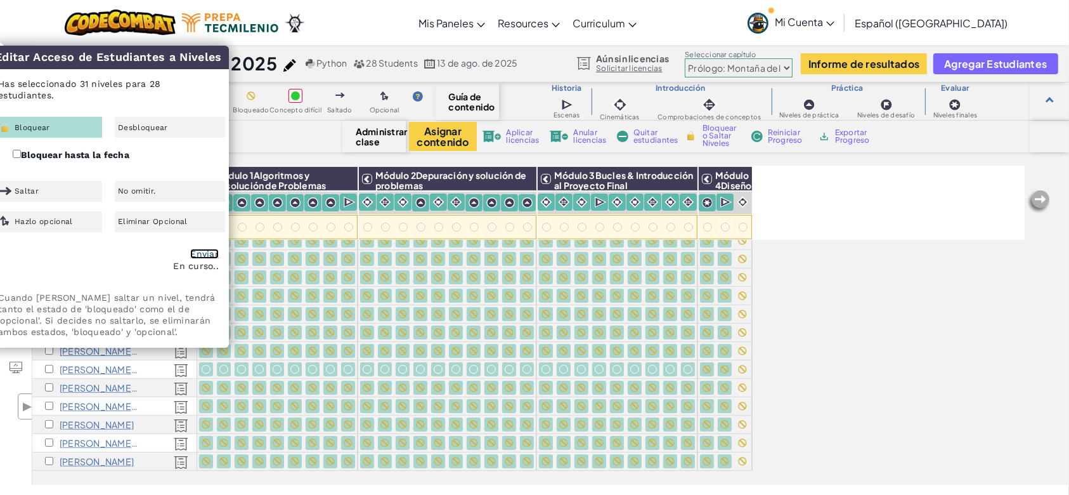
checkbox input "false"
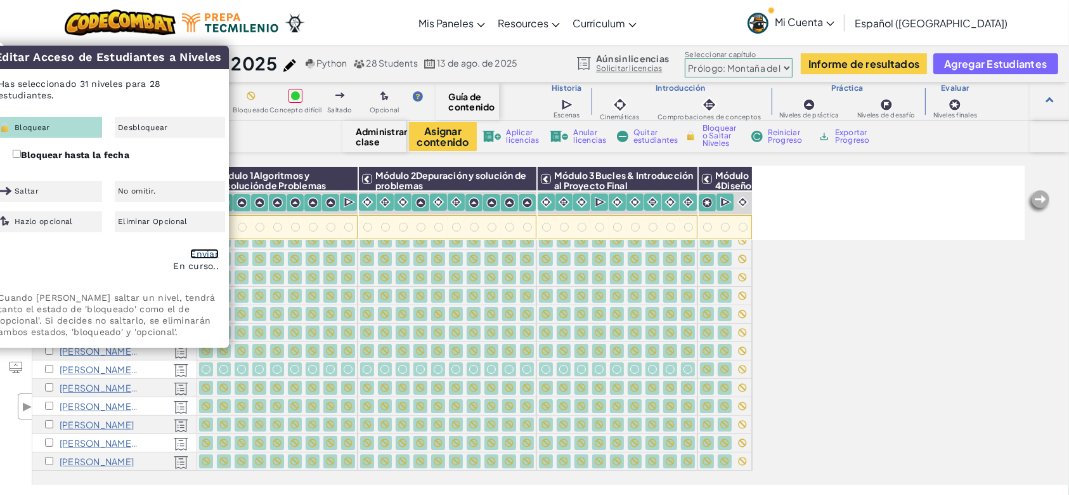
checkbox input "false"
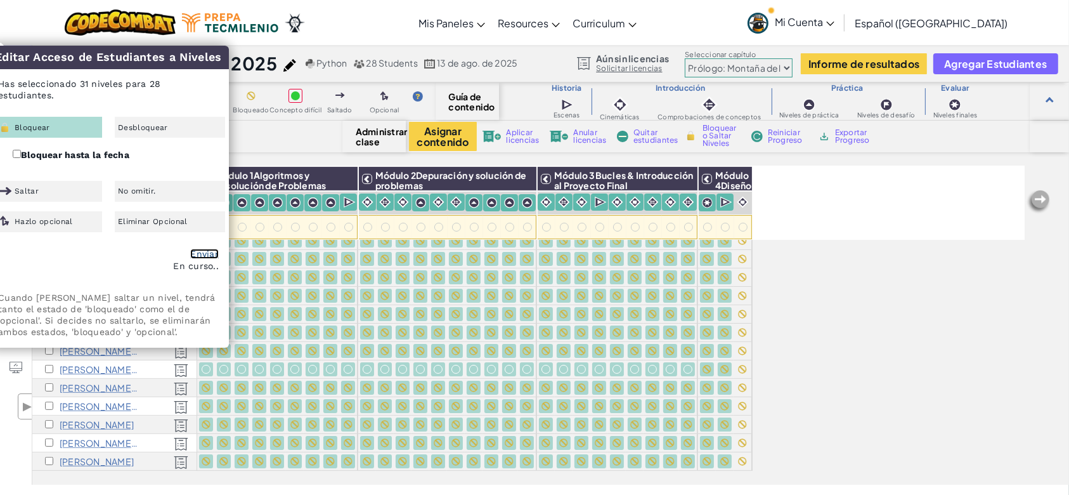
checkbox input "false"
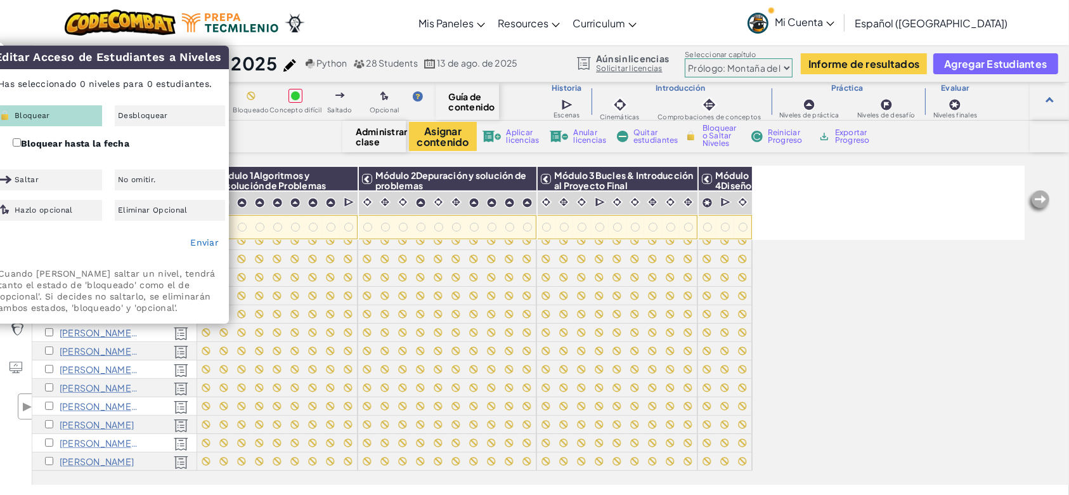
click at [842, 224] on div "Todos los estudiantes Módulo 1Algoritmos y Resolución de Problemas Módulo 2Depu…" at bounding box center [528, 203] width 993 height 74
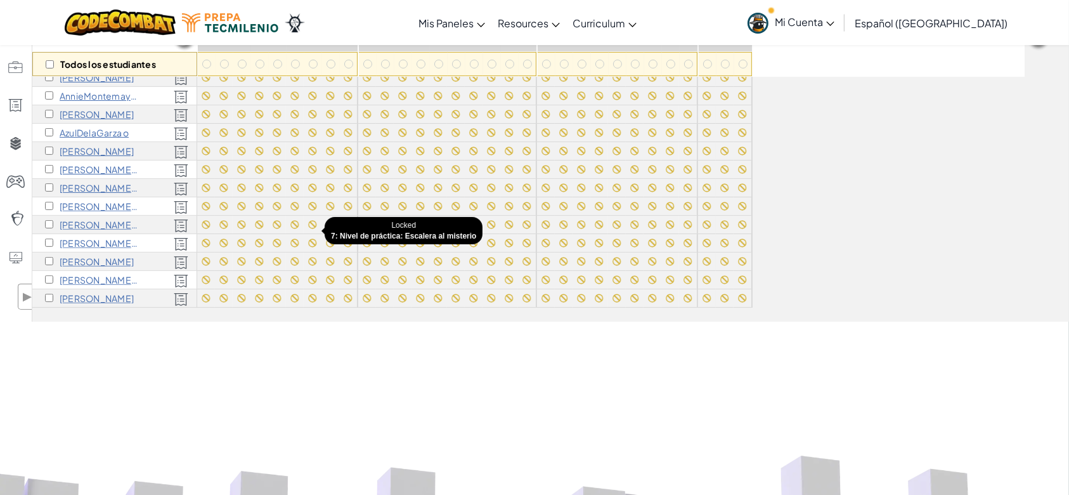
scroll to position [165, 0]
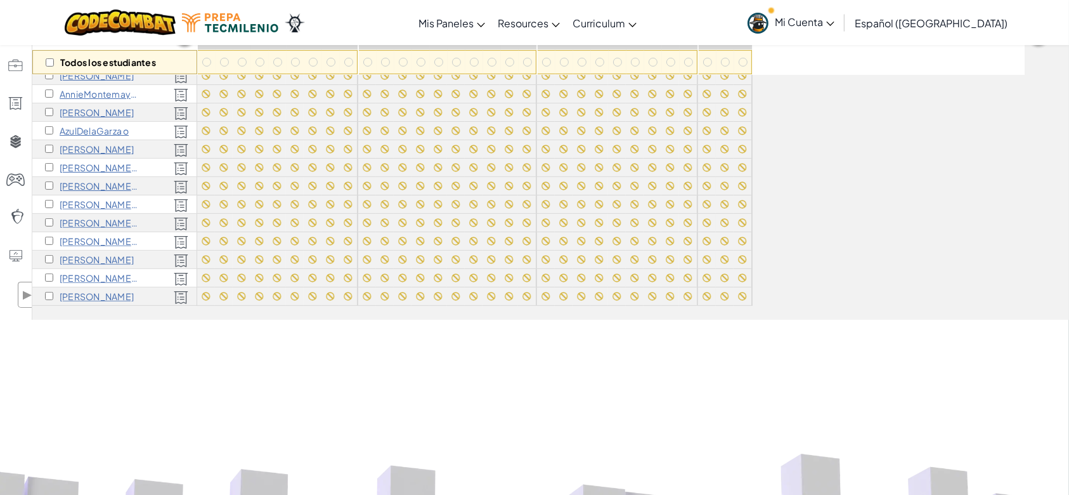
click at [826, 24] on span "Mi Cuenta" at bounding box center [805, 21] width 60 height 13
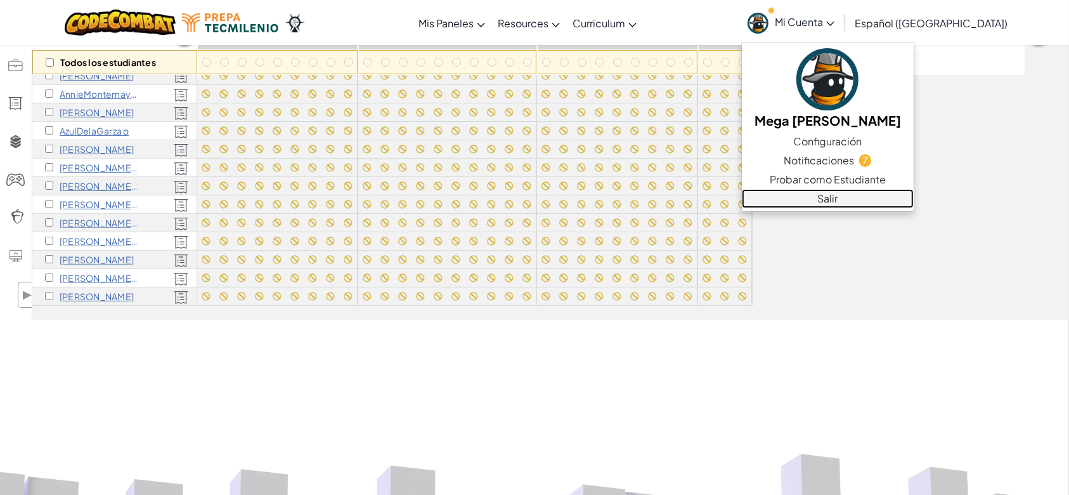
click at [863, 195] on link "Salir" at bounding box center [828, 198] width 172 height 19
